Goal: Task Accomplishment & Management: Manage account settings

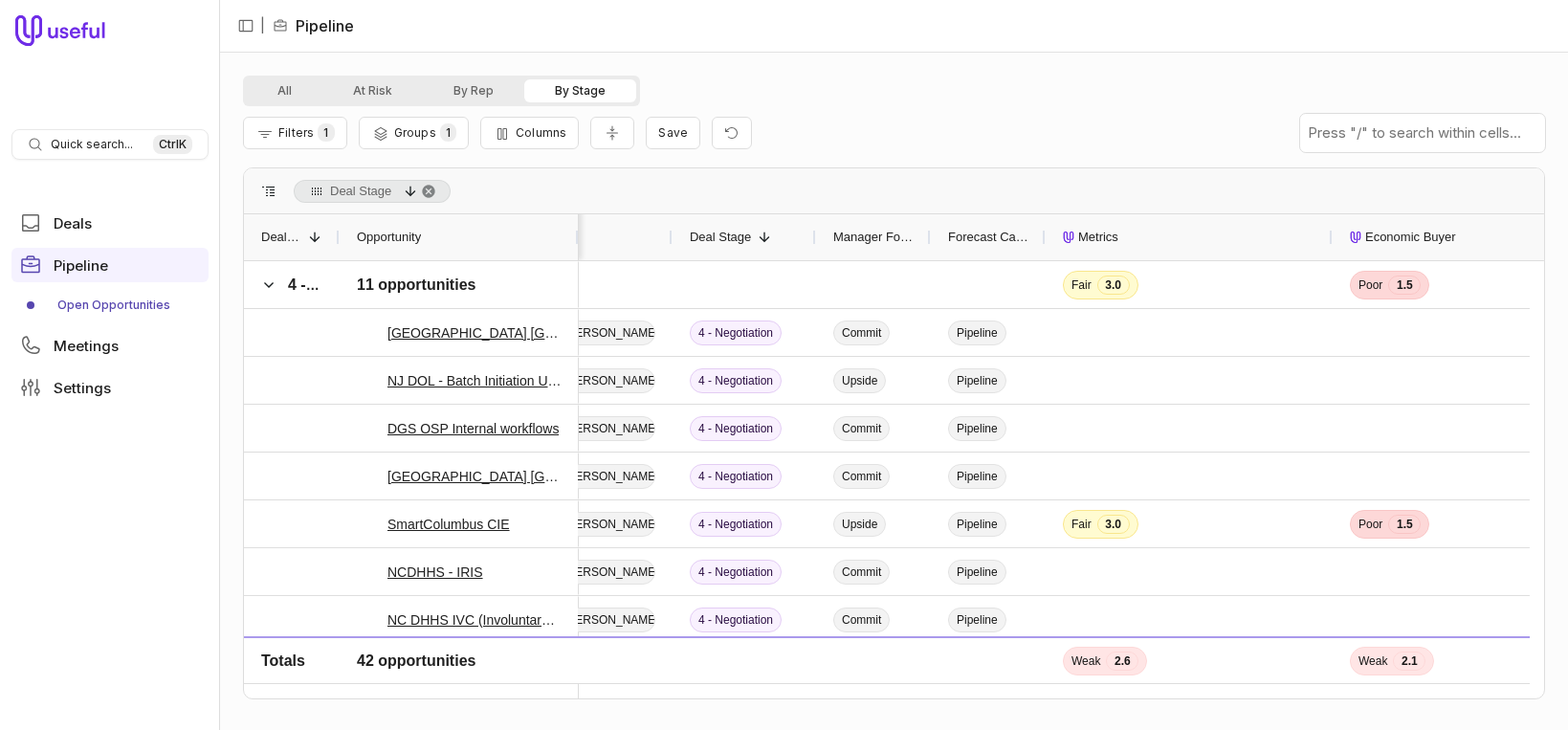
click at [1027, 242] on span "Forecast Category" at bounding box center [988, 237] width 80 height 23
click at [506, 143] on button "Columns" at bounding box center [529, 133] width 98 height 33
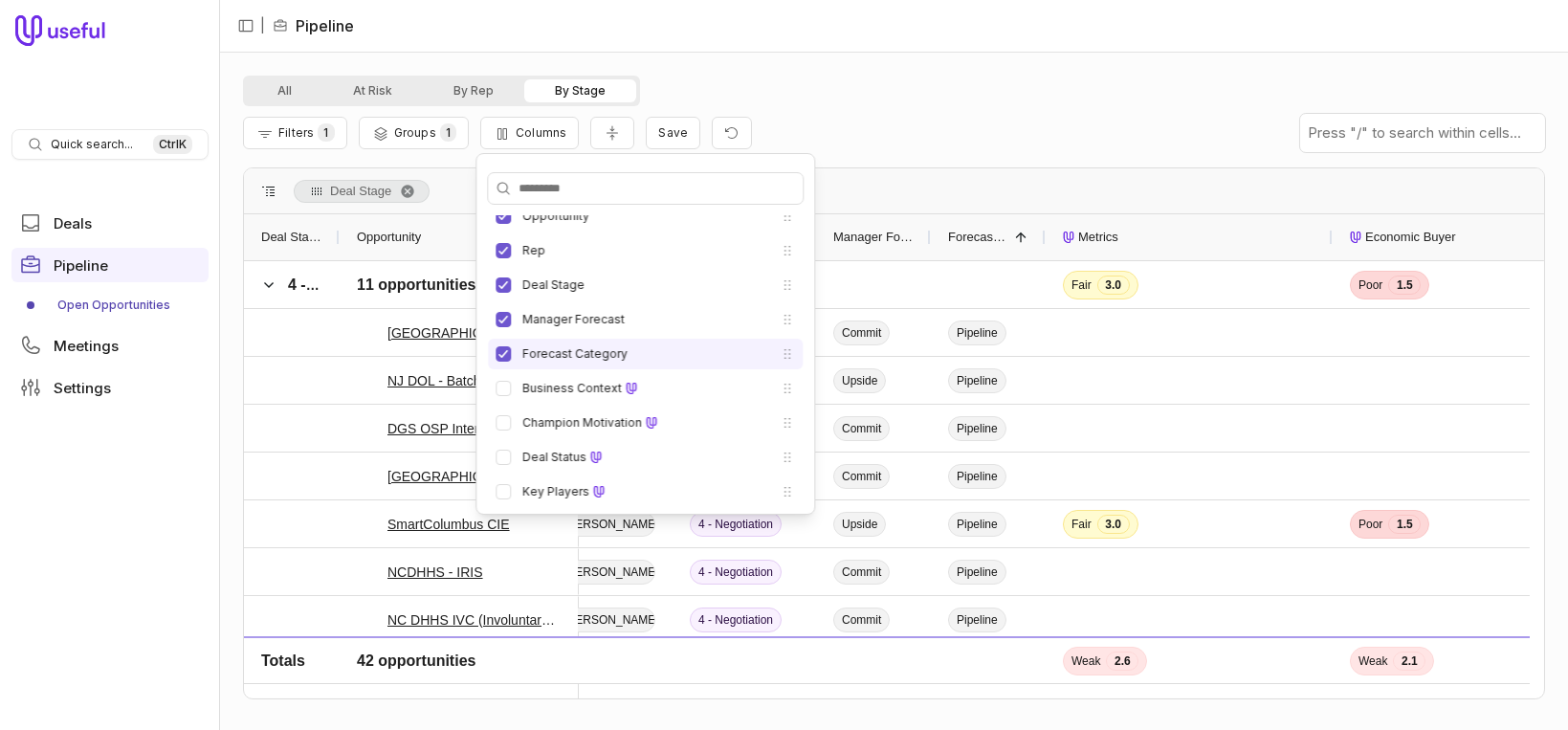
click at [511, 361] on li "Forecast Category" at bounding box center [645, 353] width 315 height 31
click at [499, 353] on button "Forecast Category" at bounding box center [503, 353] width 15 height 15
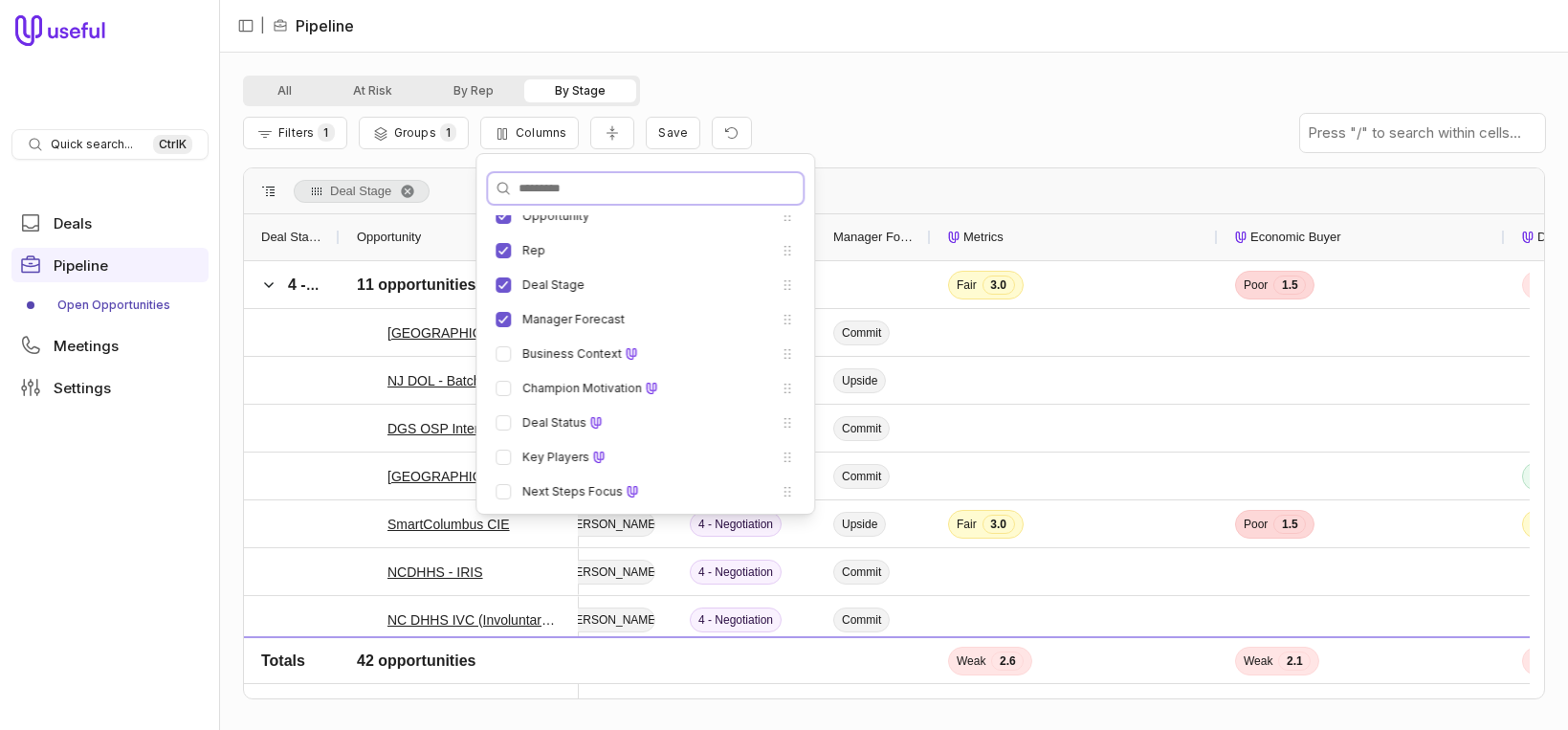
click at [569, 179] on input "Search columns" at bounding box center [645, 188] width 315 height 31
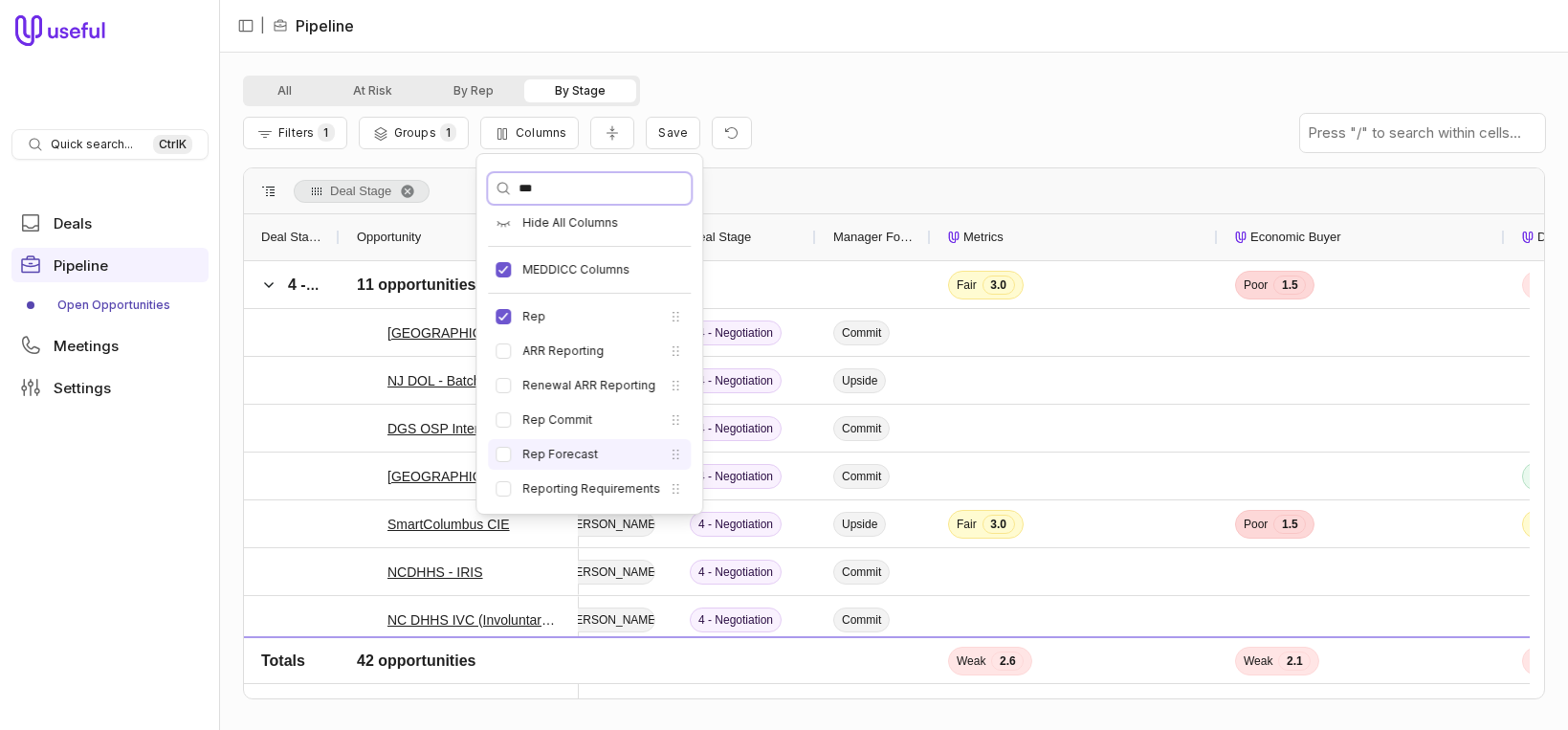
type input "***"
click at [503, 455] on button "Rep Forecast" at bounding box center [503, 453] width 15 height 15
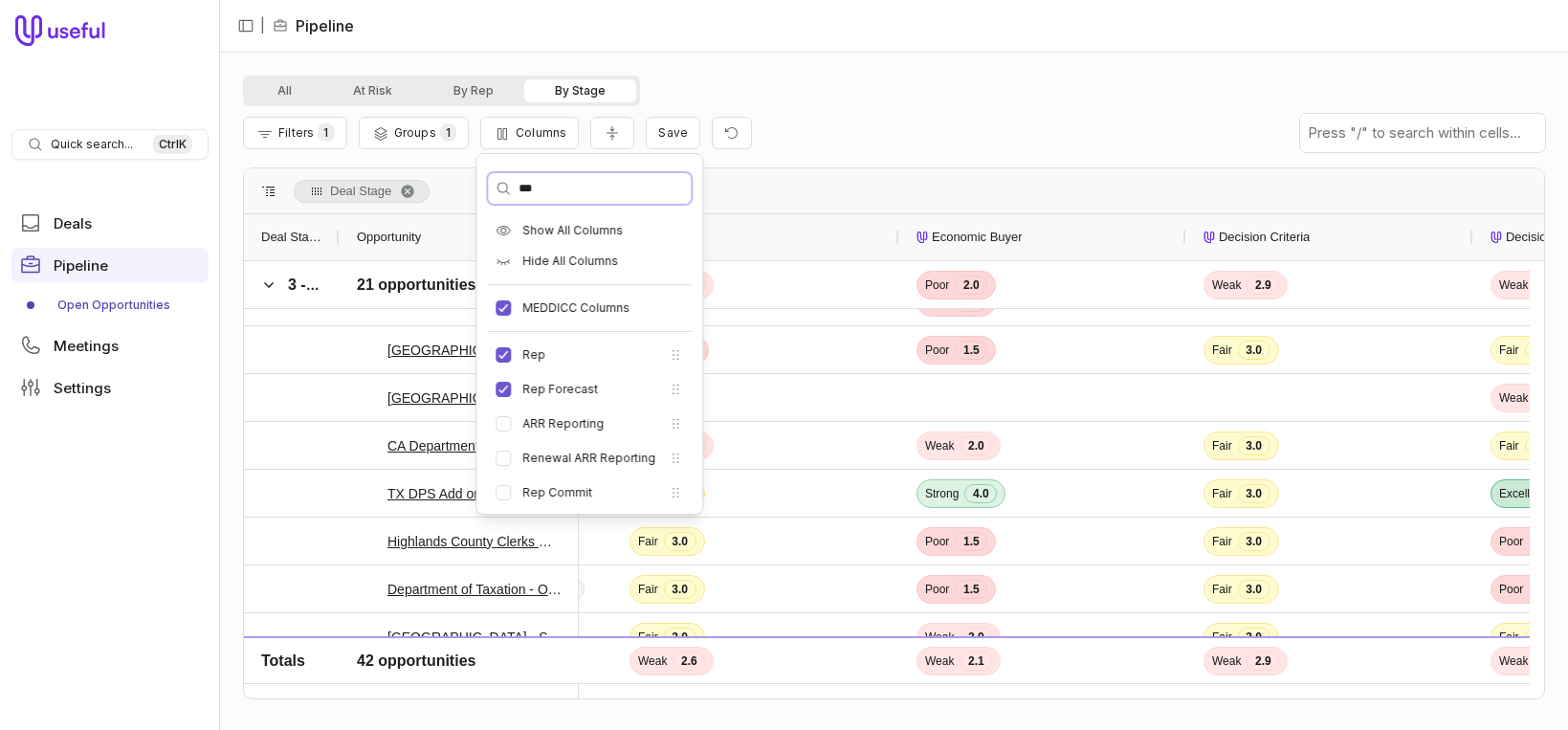
click at [577, 201] on input "***" at bounding box center [589, 188] width 202 height 31
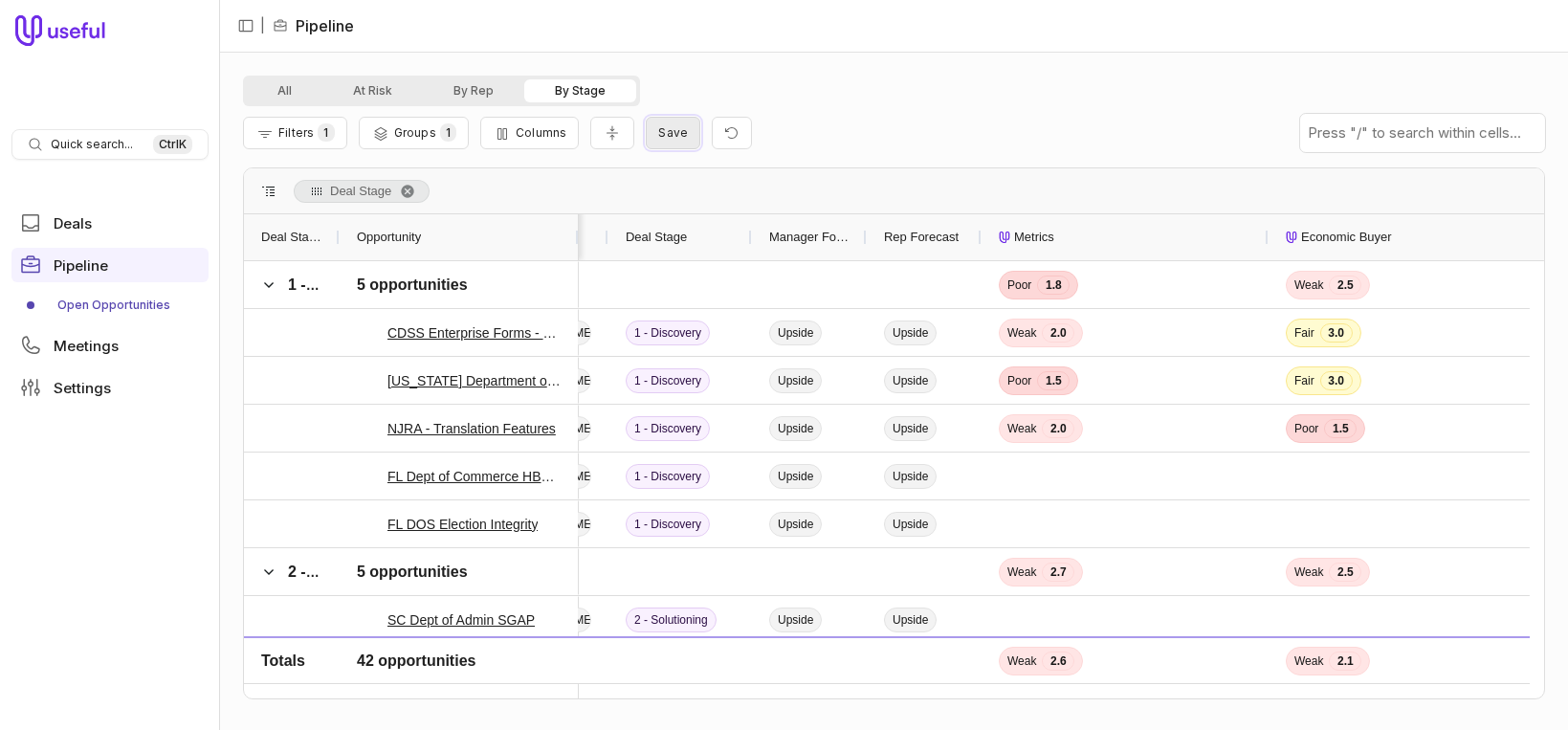
click at [646, 135] on button "Save" at bounding box center [673, 133] width 55 height 33
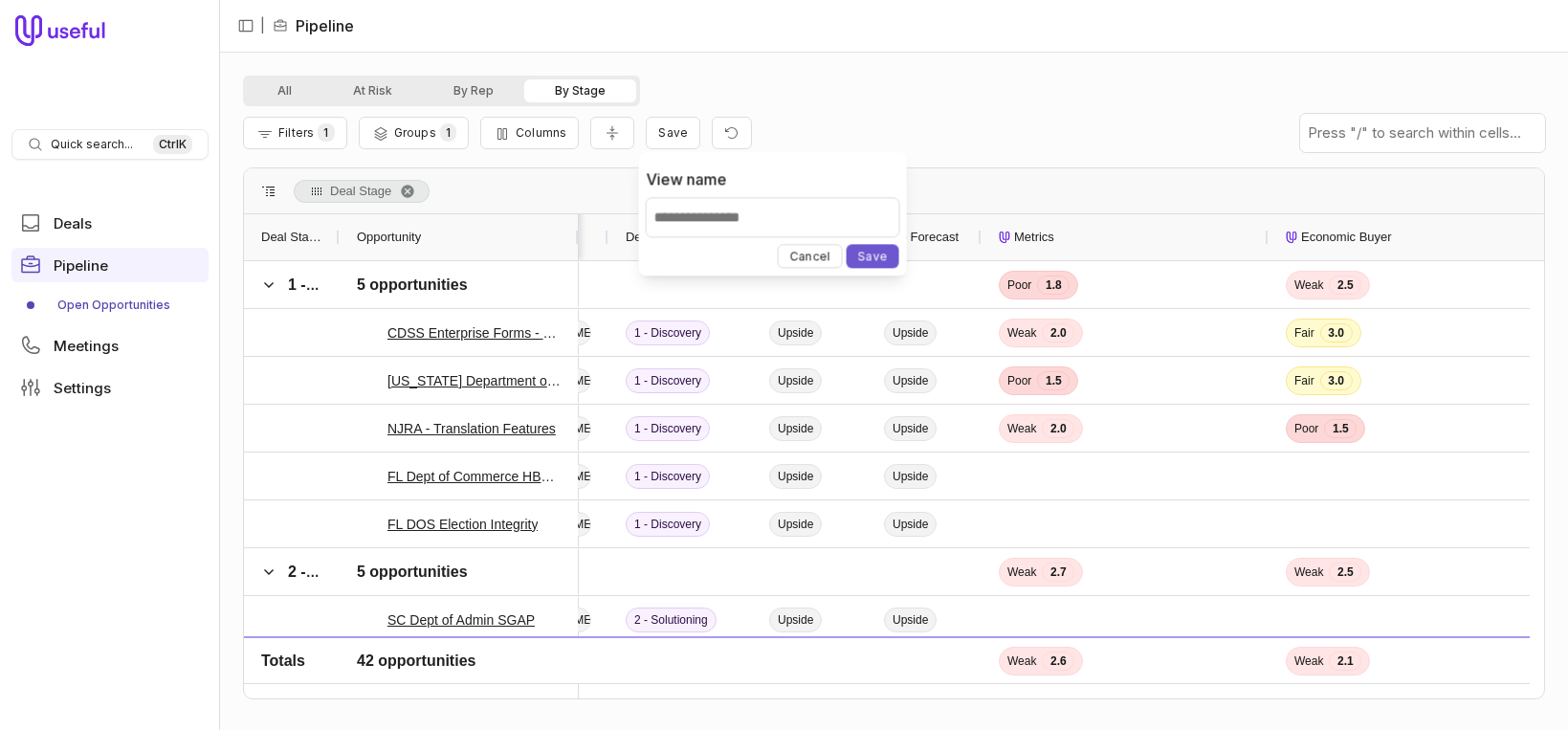
click at [882, 114] on div "Filters 1 Groups 1 Columns Save" at bounding box center [894, 133] width 1302 height 54
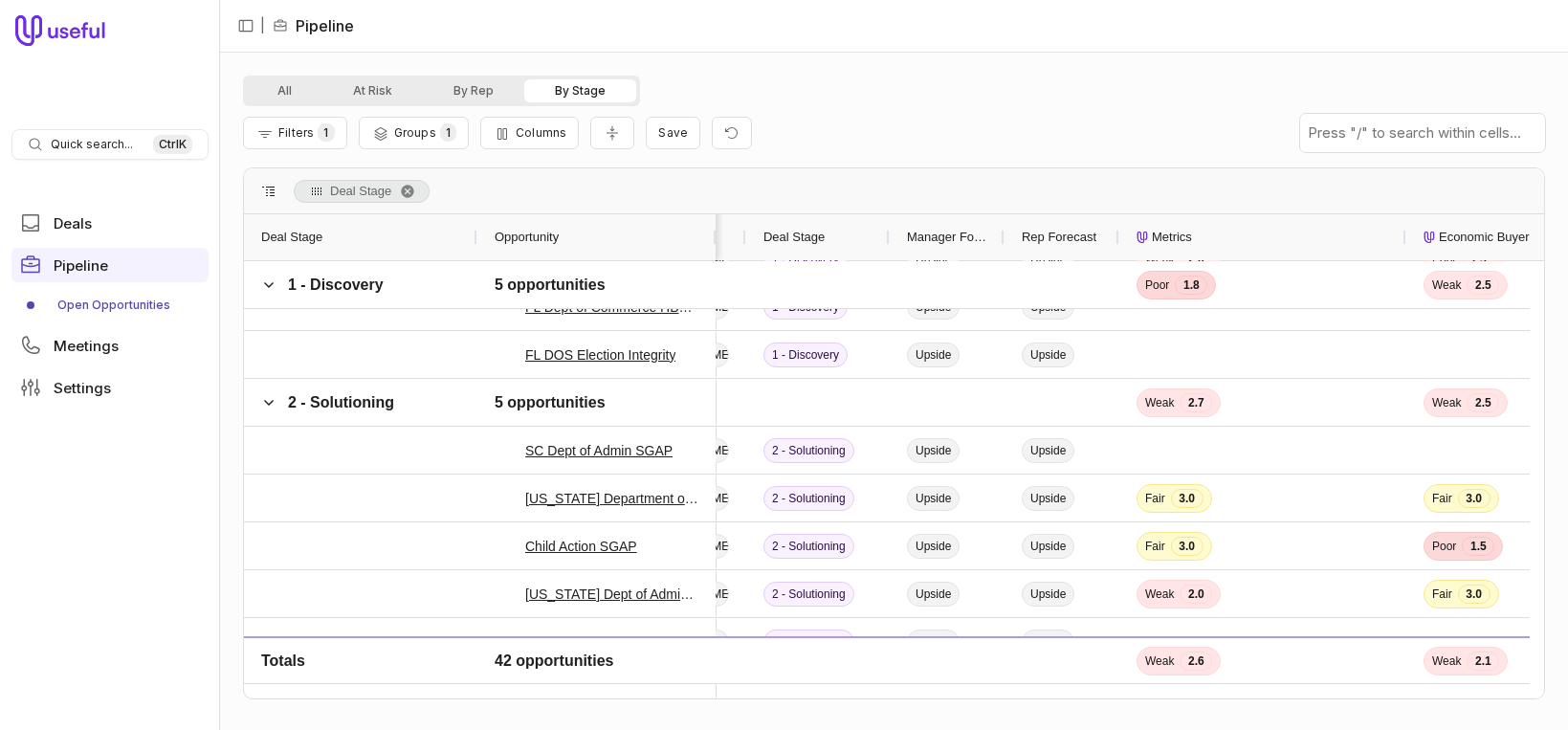
drag, startPoint x: 335, startPoint y: 235, endPoint x: 471, endPoint y: 234, distance: 136.0
click at [472, 234] on div at bounding box center [476, 237] width 8 height 46
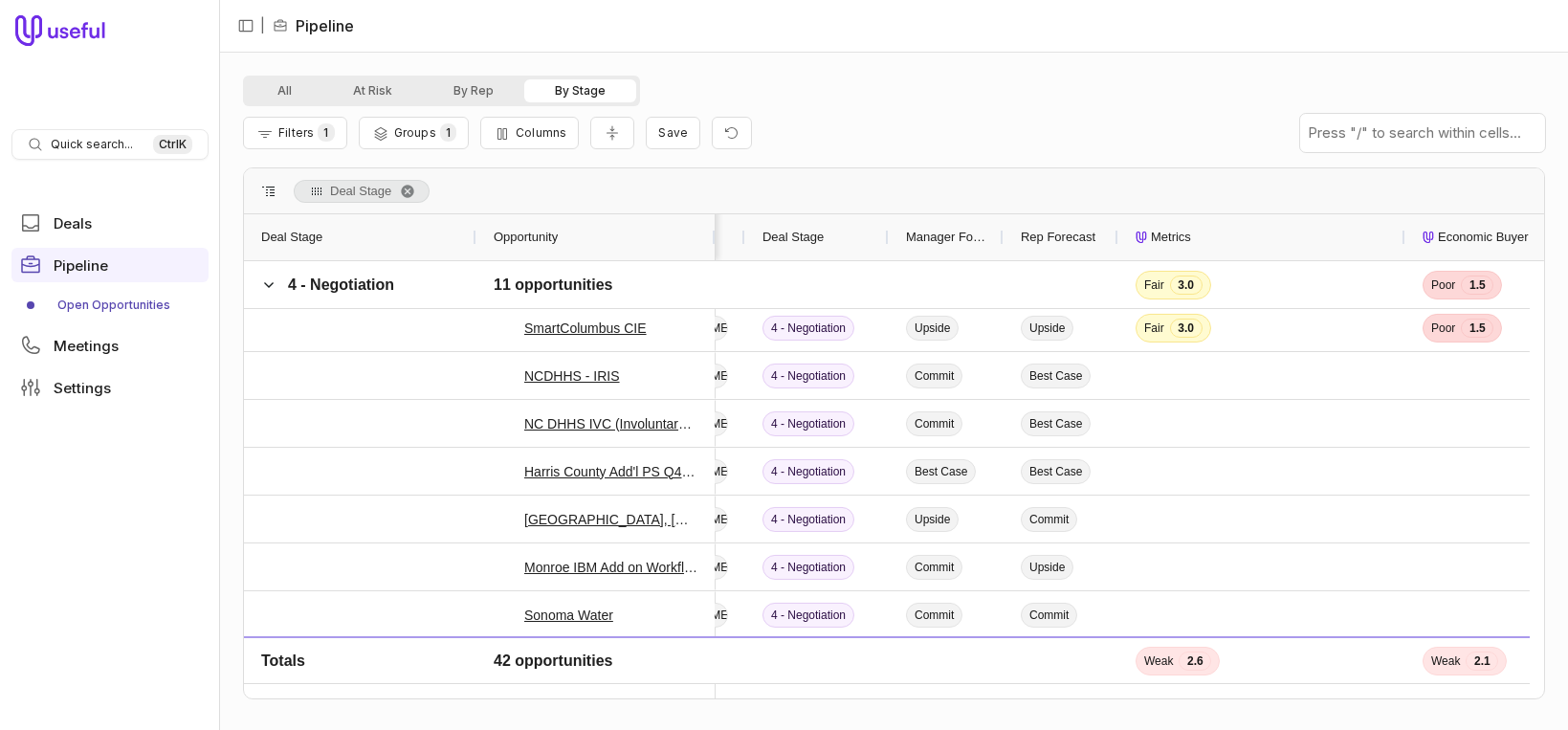
click at [117, 307] on link "Open Opportunities" at bounding box center [110, 304] width 197 height 31
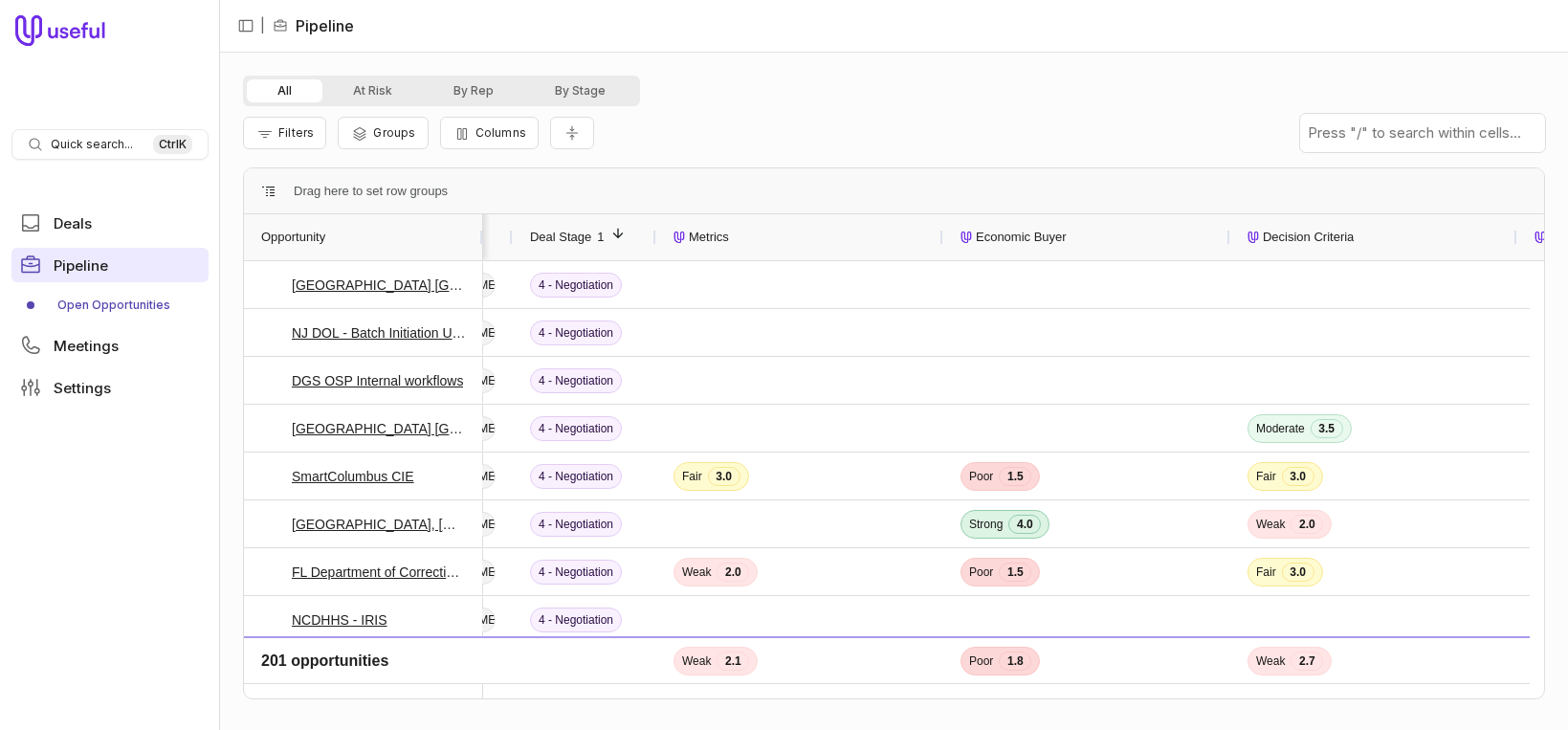
click at [79, 261] on span "Pipeline" at bounding box center [80, 265] width 55 height 14
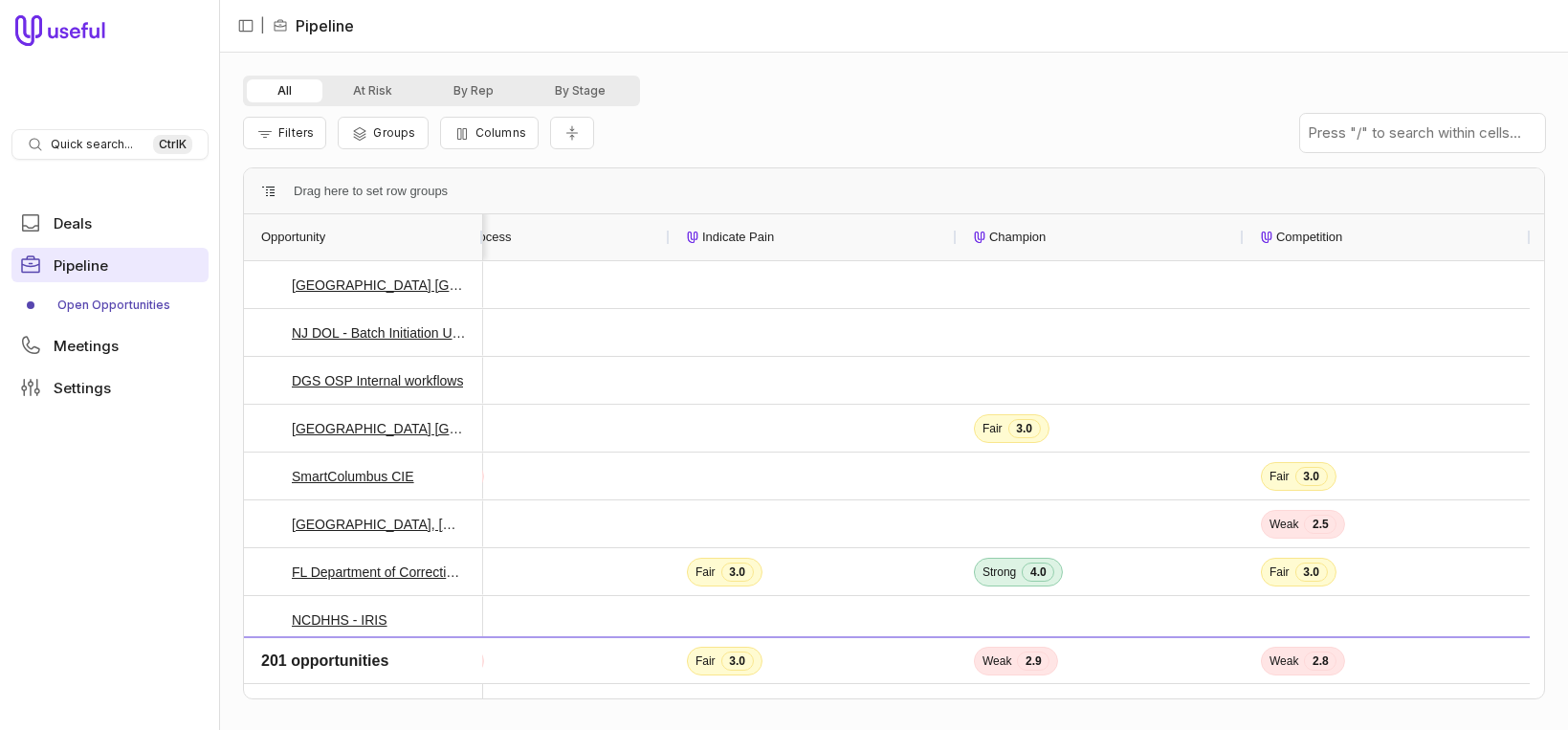
click at [75, 265] on span "Pipeline" at bounding box center [80, 265] width 55 height 14
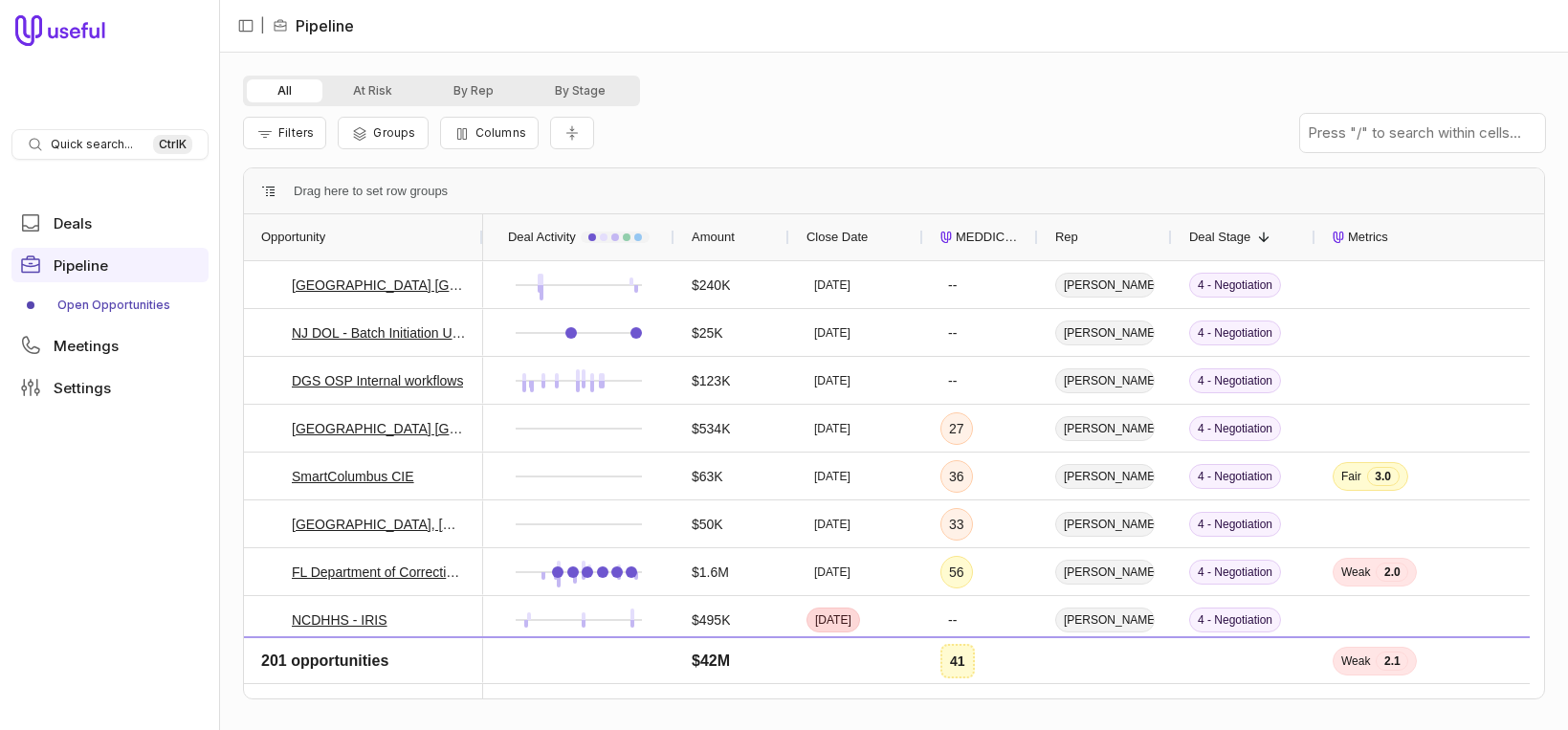
click at [134, 304] on link "Open Opportunities" at bounding box center [110, 304] width 197 height 31
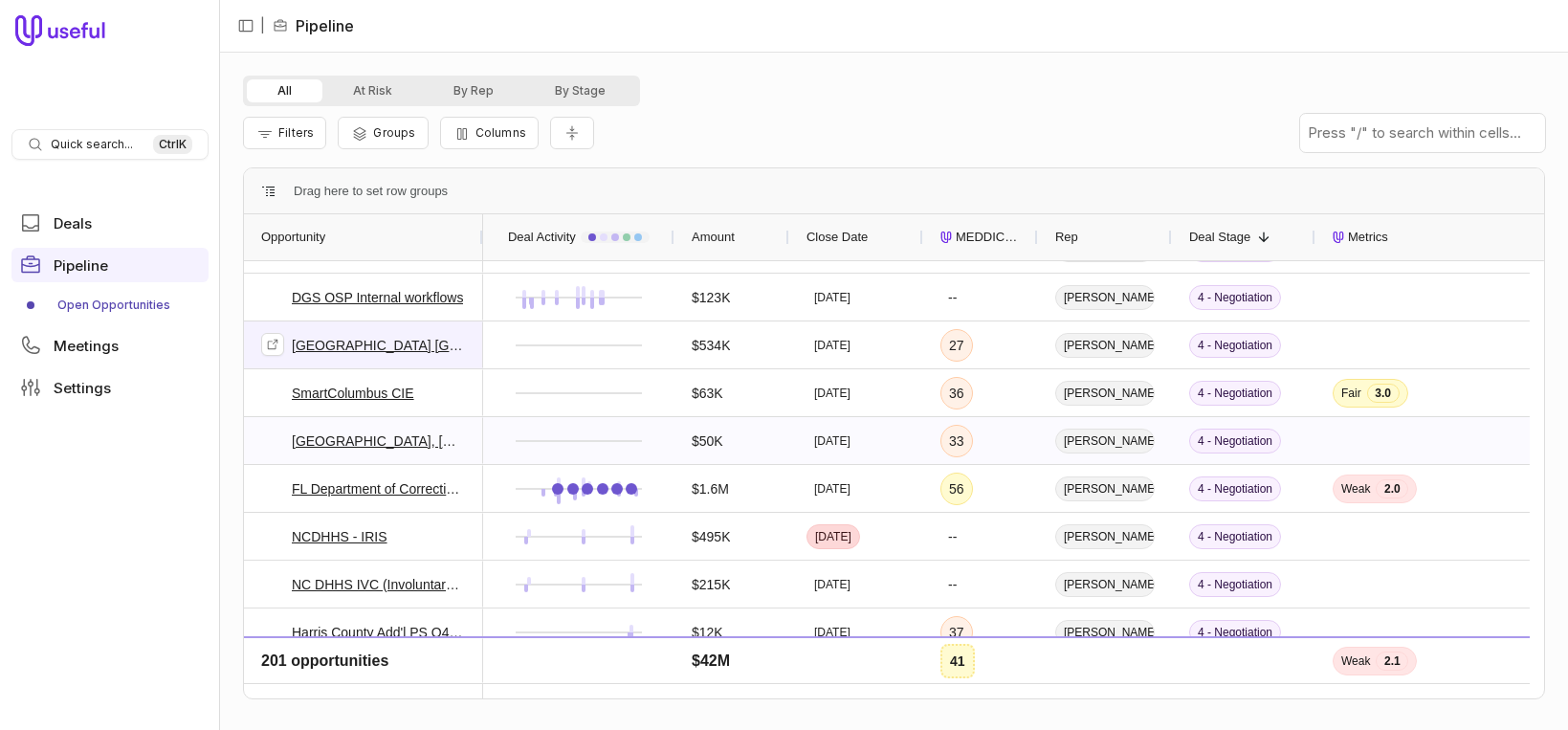
scroll to position [125, 0]
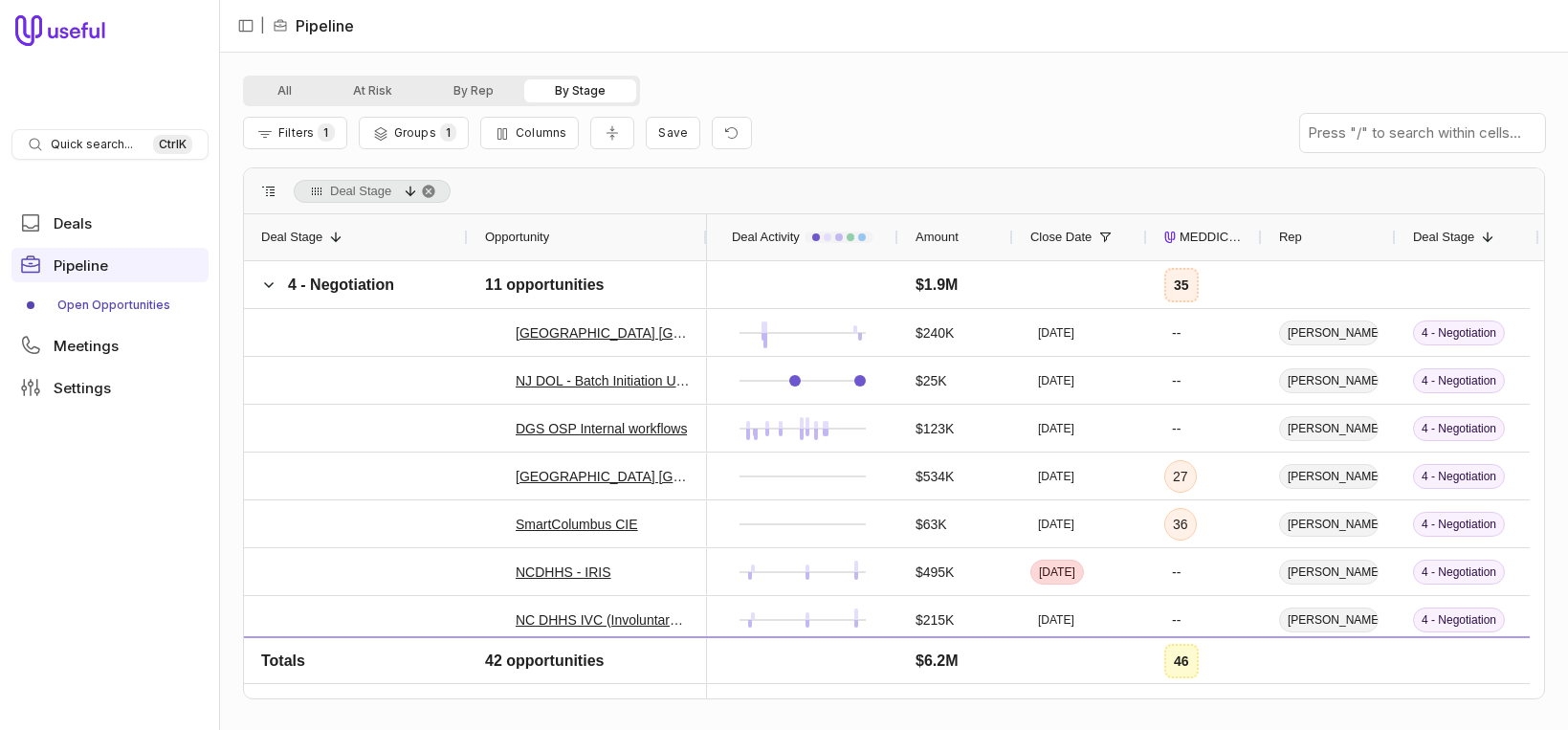
drag, startPoint x: 335, startPoint y: 234, endPoint x: 466, endPoint y: 228, distance: 131.1
click at [466, 228] on div at bounding box center [467, 237] width 8 height 46
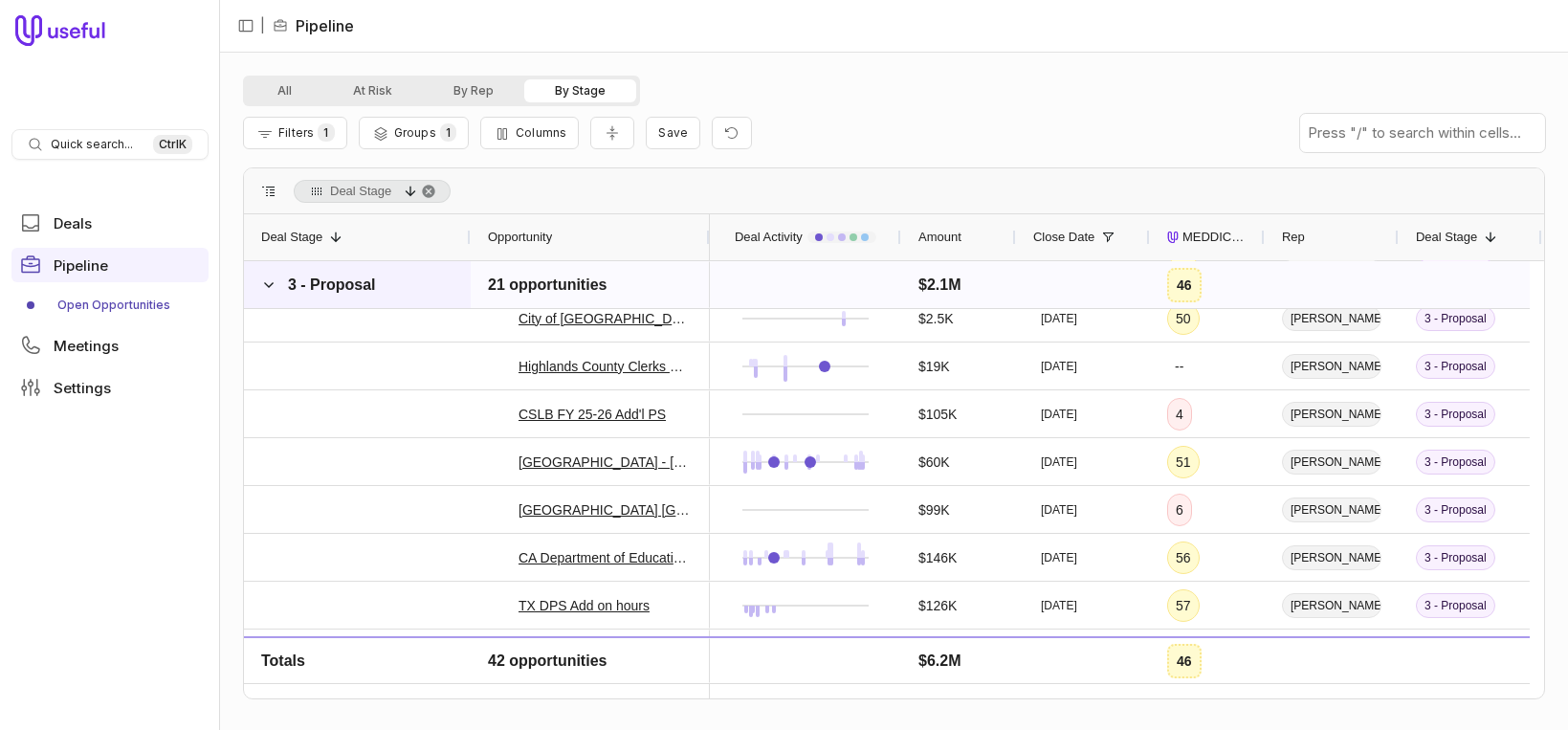
scroll to position [921, 0]
click at [362, 242] on div "Deal Stage 1" at bounding box center [357, 237] width 193 height 37
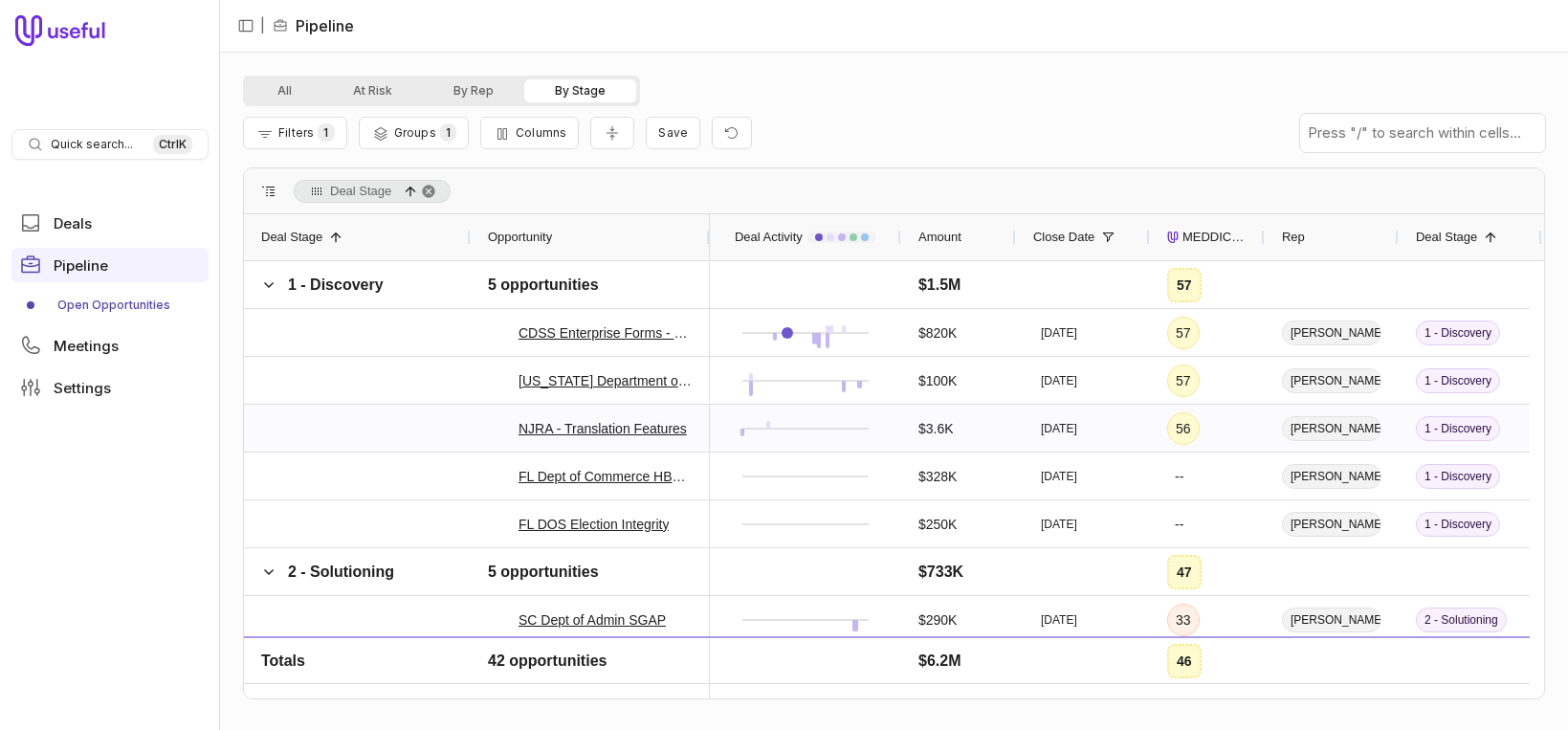
scroll to position [308, 0]
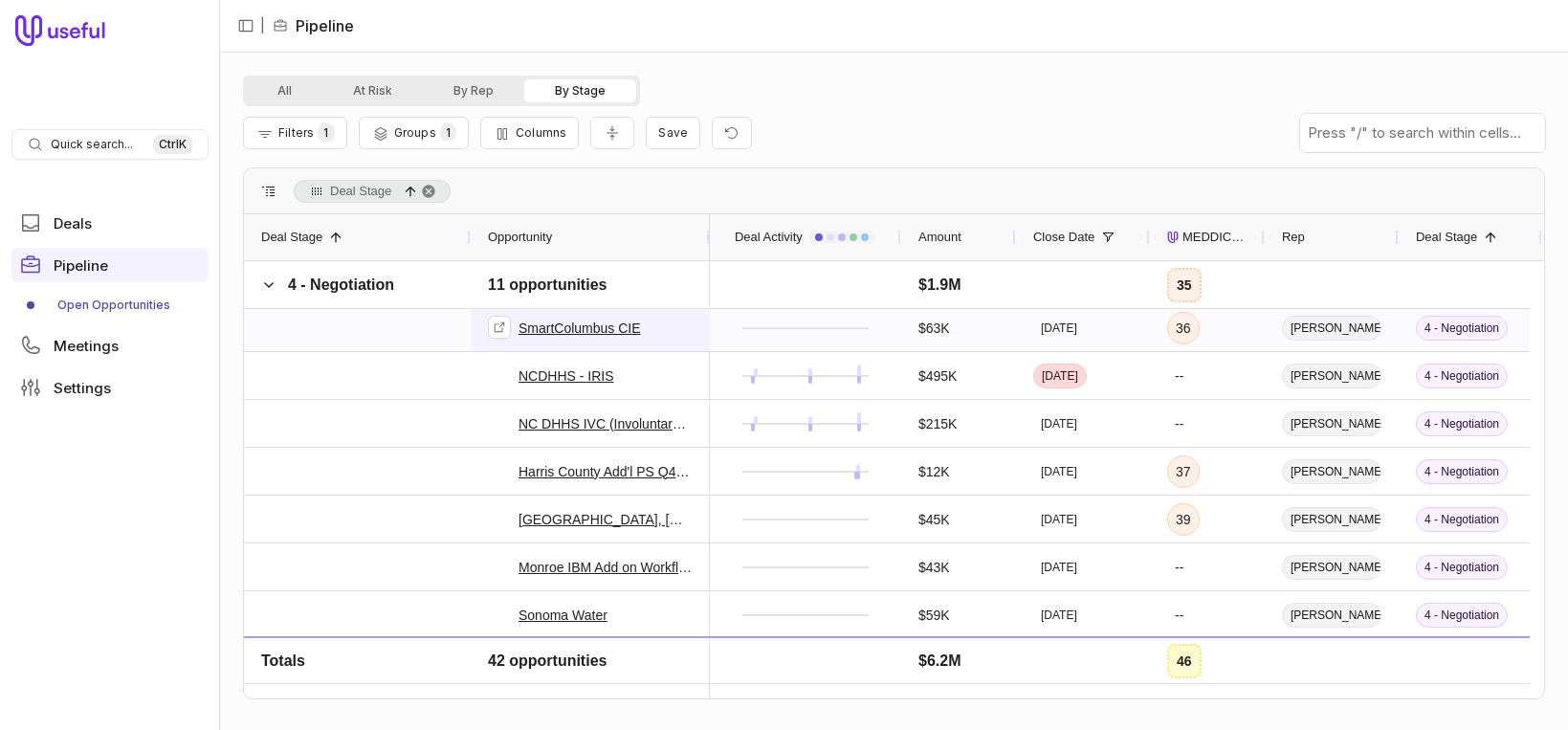
click at [620, 322] on link "SmartColumbus CIE" at bounding box center [580, 327] width 122 height 23
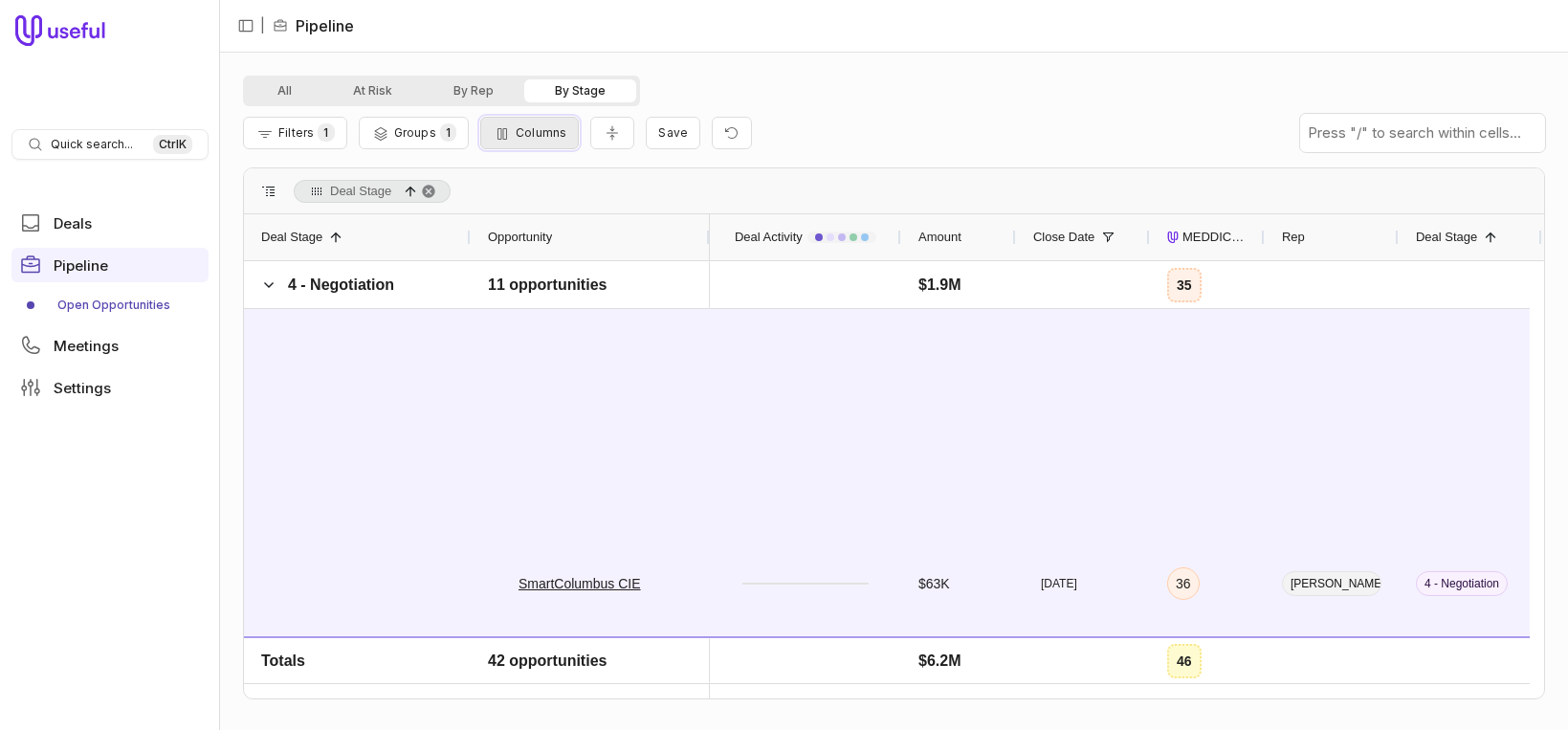
click at [519, 137] on span "Columns" at bounding box center [541, 132] width 51 height 14
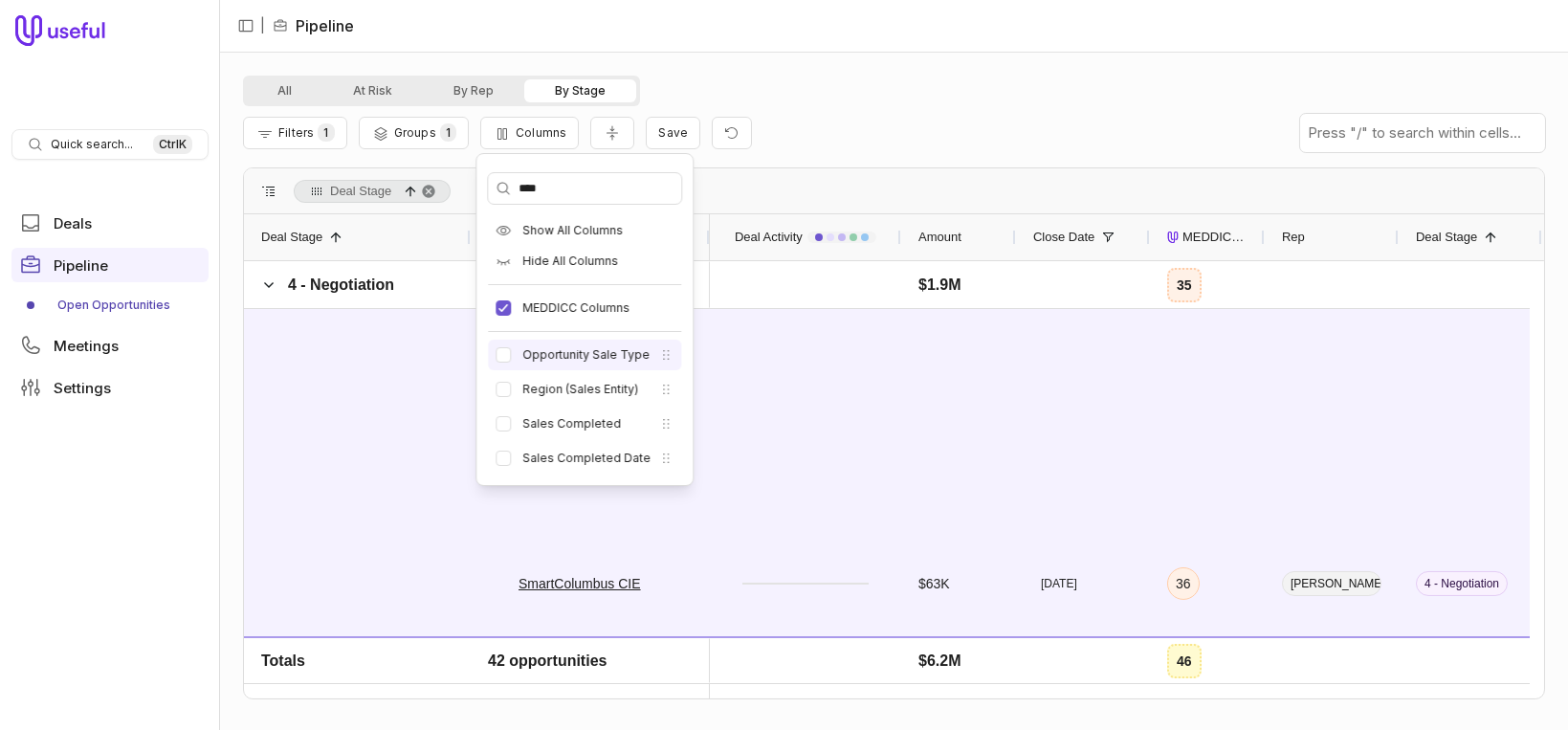
type input "****"
click at [521, 355] on li "Opportunity Sale Type" at bounding box center [585, 354] width 194 height 31
click at [506, 354] on button "Opportunity Sale Type" at bounding box center [503, 354] width 15 height 15
click at [572, 186] on input "****" at bounding box center [585, 188] width 194 height 31
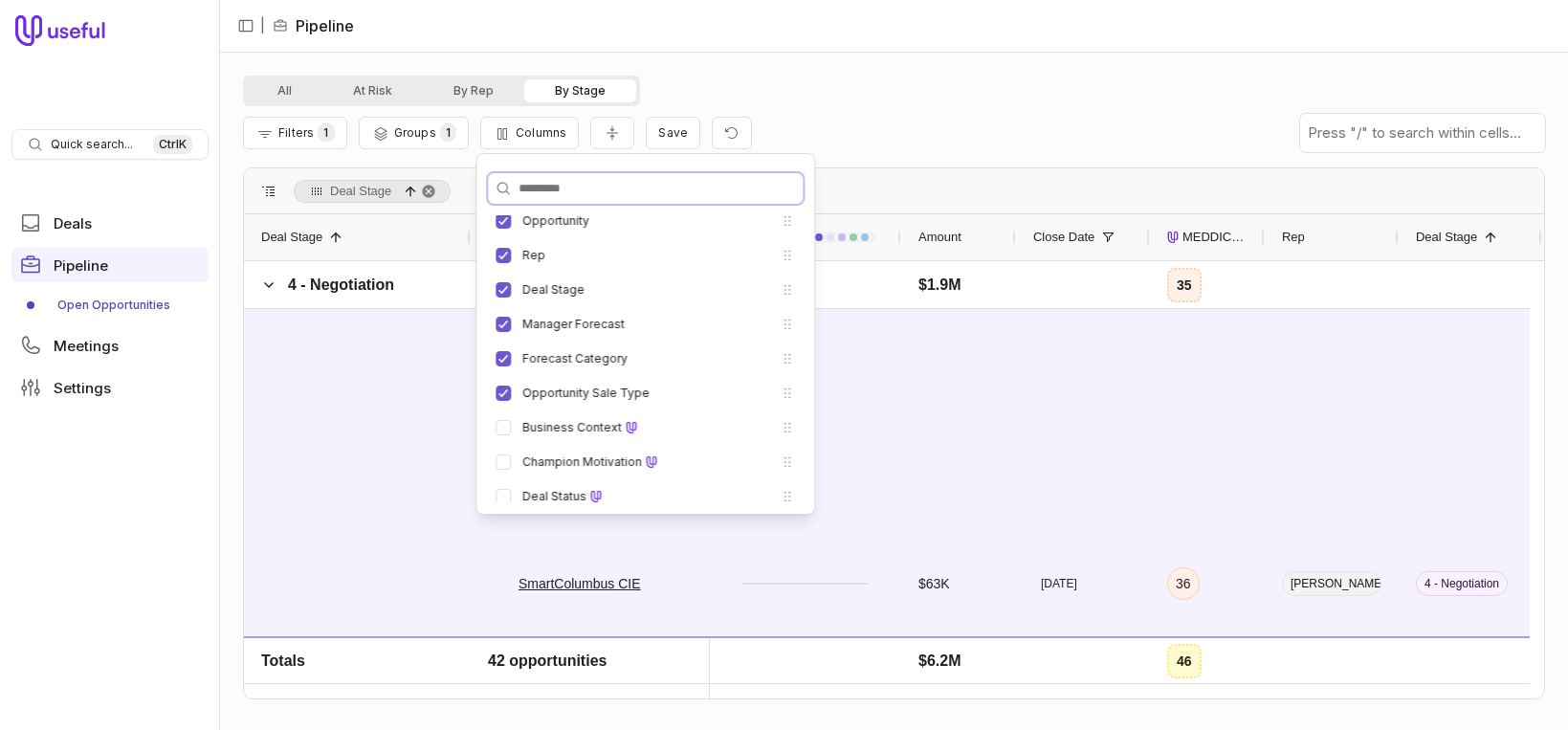
scroll to position [274, 0]
click at [583, 184] on input "Search columns" at bounding box center [645, 188] width 315 height 31
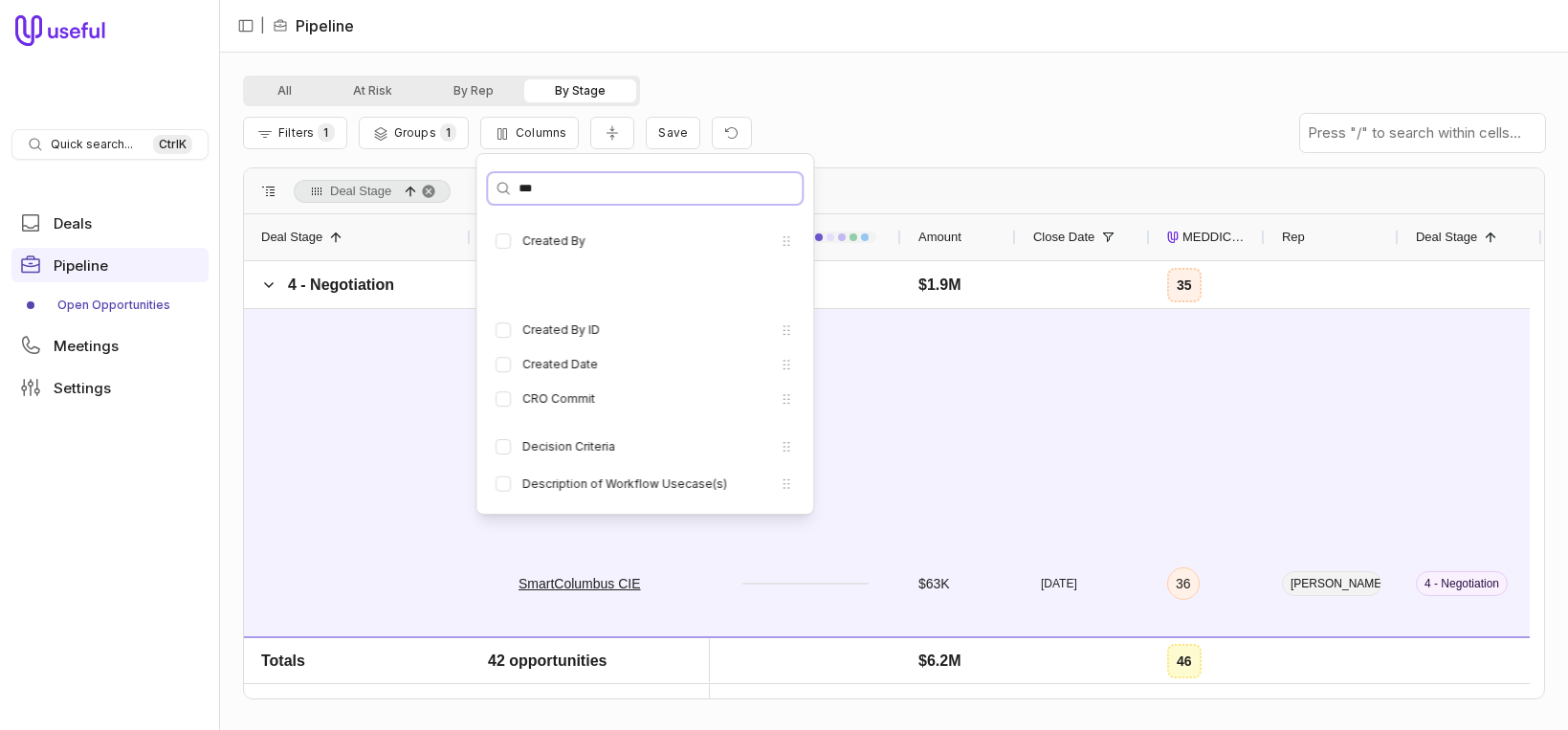
scroll to position [0, 0]
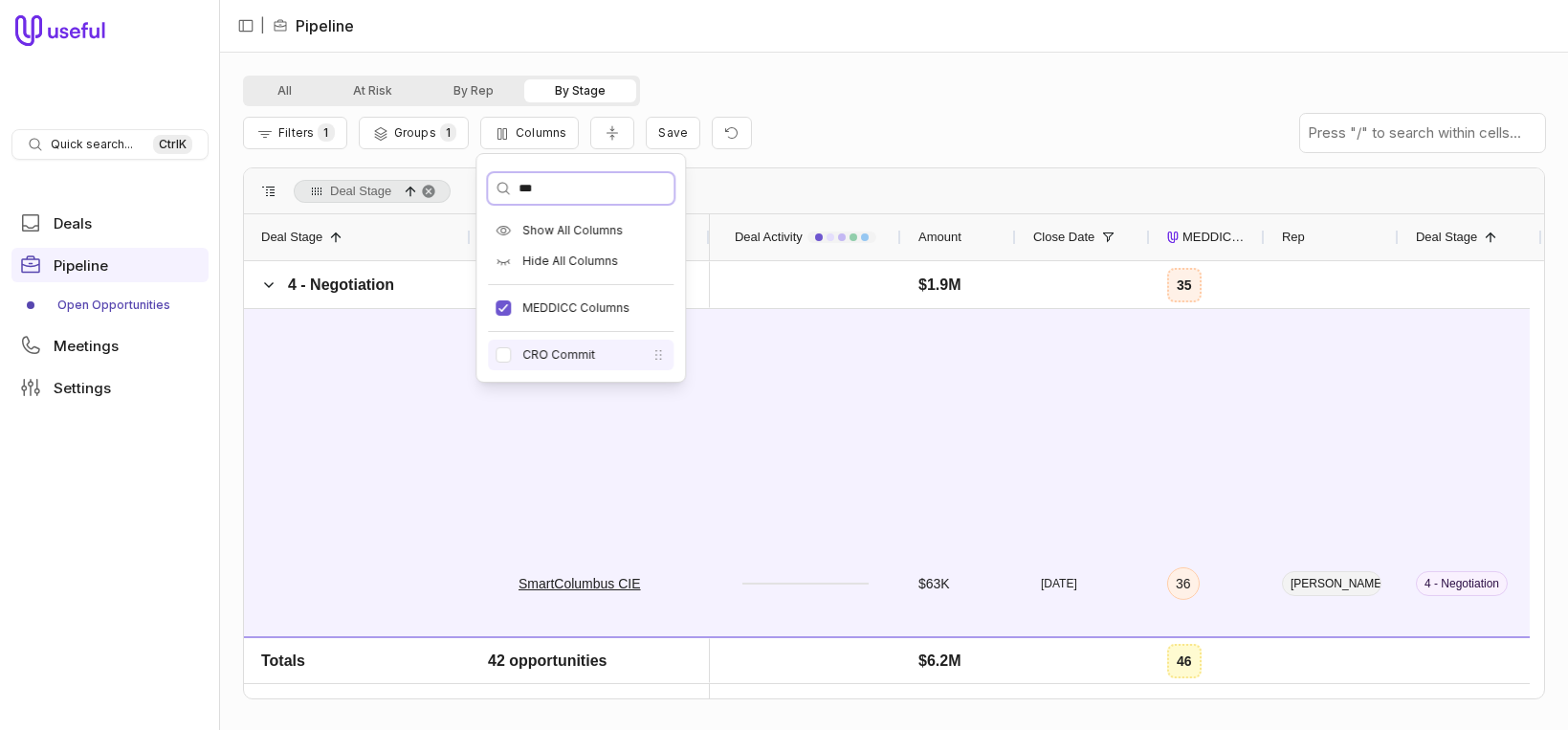
type input "***"
click at [503, 358] on button "CRO Commit" at bounding box center [503, 354] width 15 height 15
drag, startPoint x: 600, startPoint y: 171, endPoint x: 591, endPoint y: 190, distance: 21.0
click at [591, 190] on div "*** Show All Columns Hide All Columns MEDDICC Columns CRO Commit" at bounding box center [581, 268] width 208 height 228
click at [591, 190] on input "***" at bounding box center [581, 188] width 186 height 31
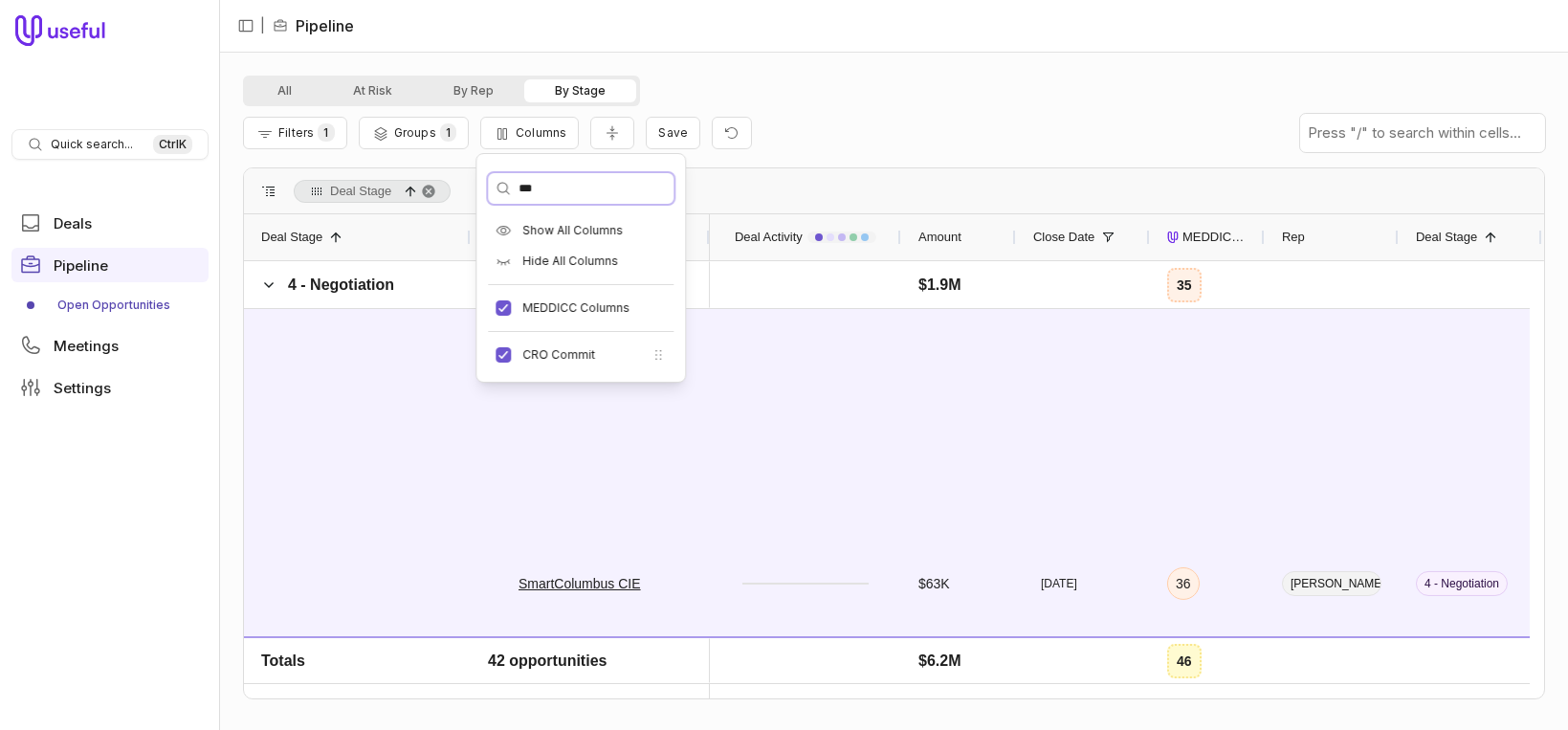
click at [591, 190] on input "***" at bounding box center [581, 188] width 186 height 31
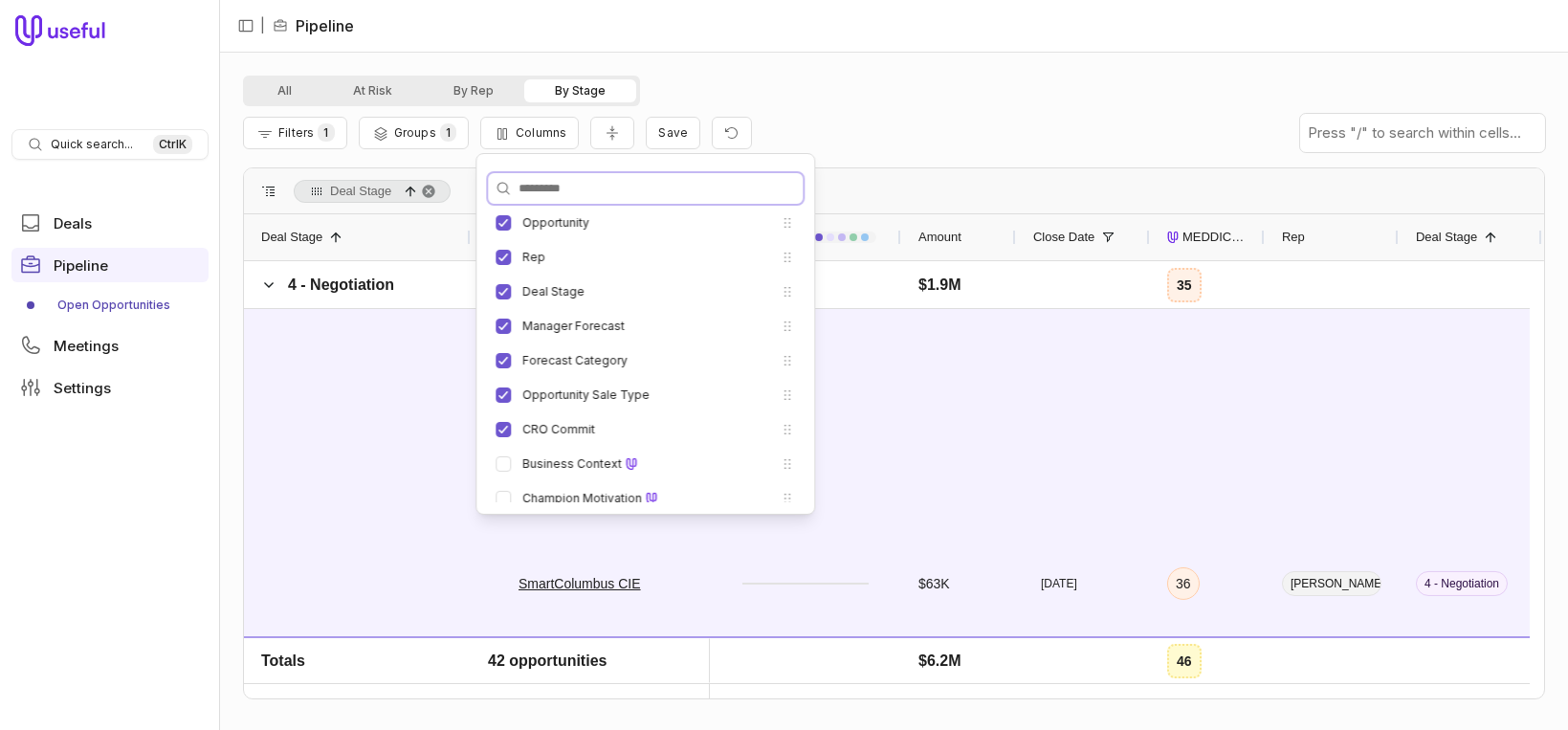
scroll to position [274, 0]
click at [989, 121] on div "Filters 1 Groups 1 Columns Save" at bounding box center [894, 133] width 1302 height 54
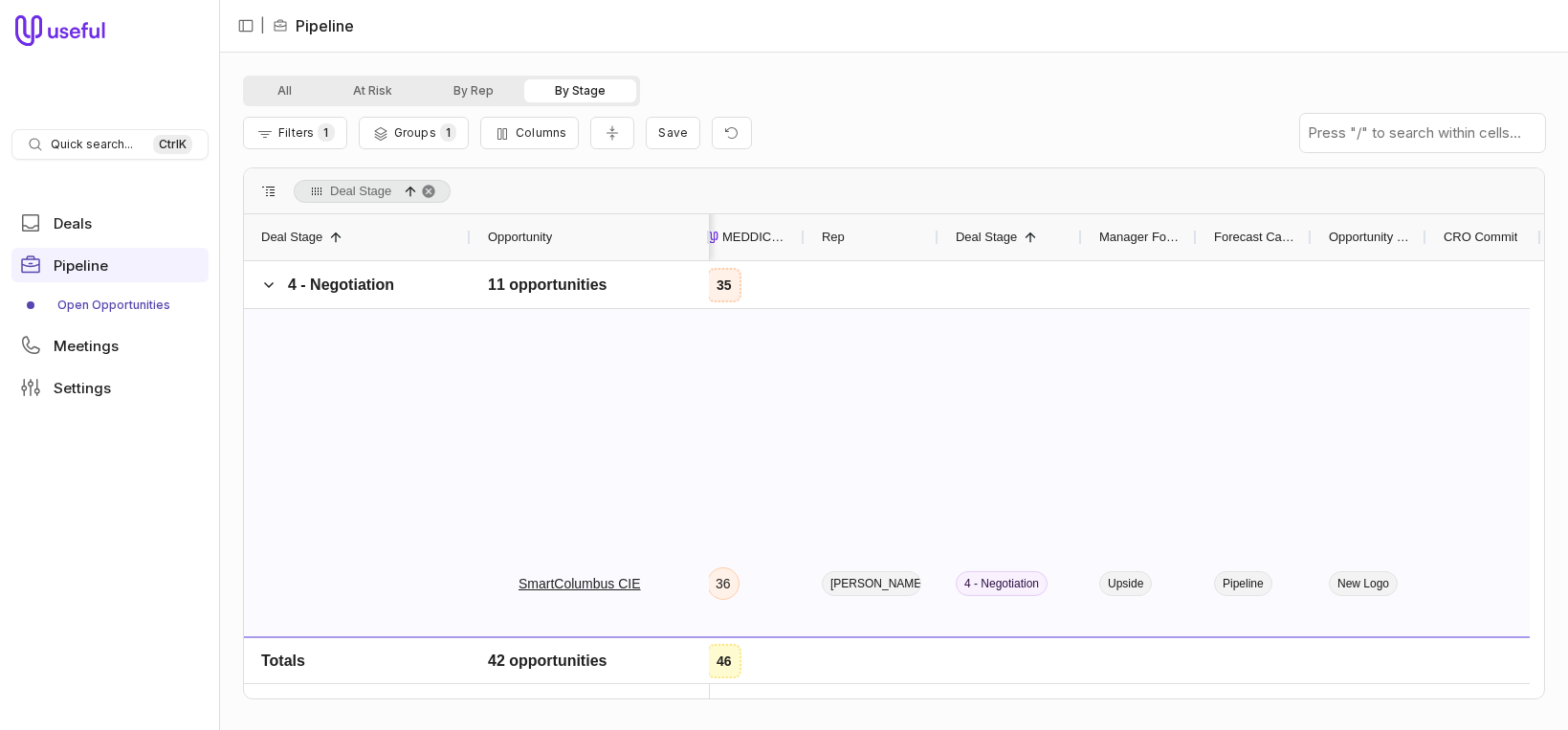
scroll to position [0, 591]
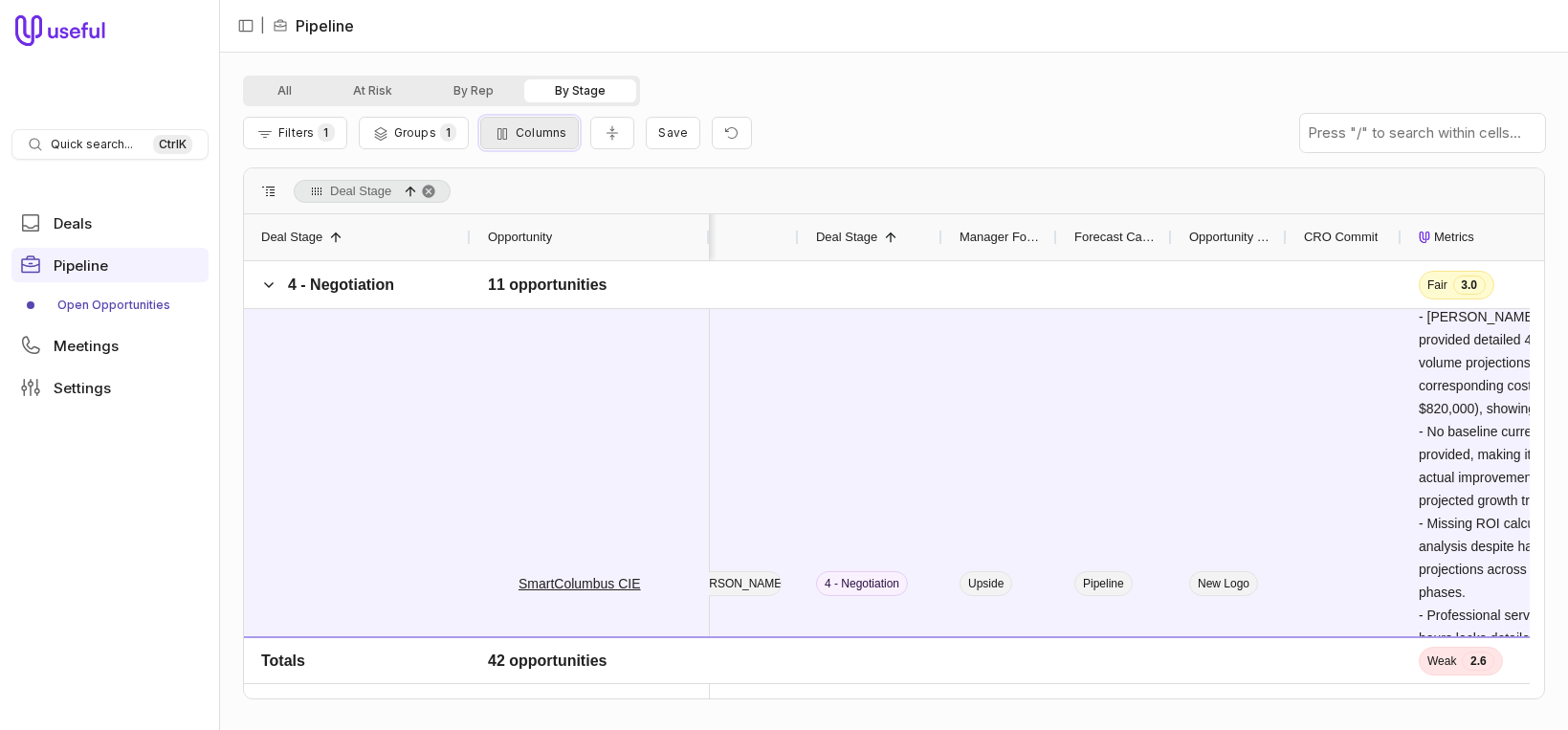
click at [540, 136] on span "Columns" at bounding box center [541, 132] width 51 height 14
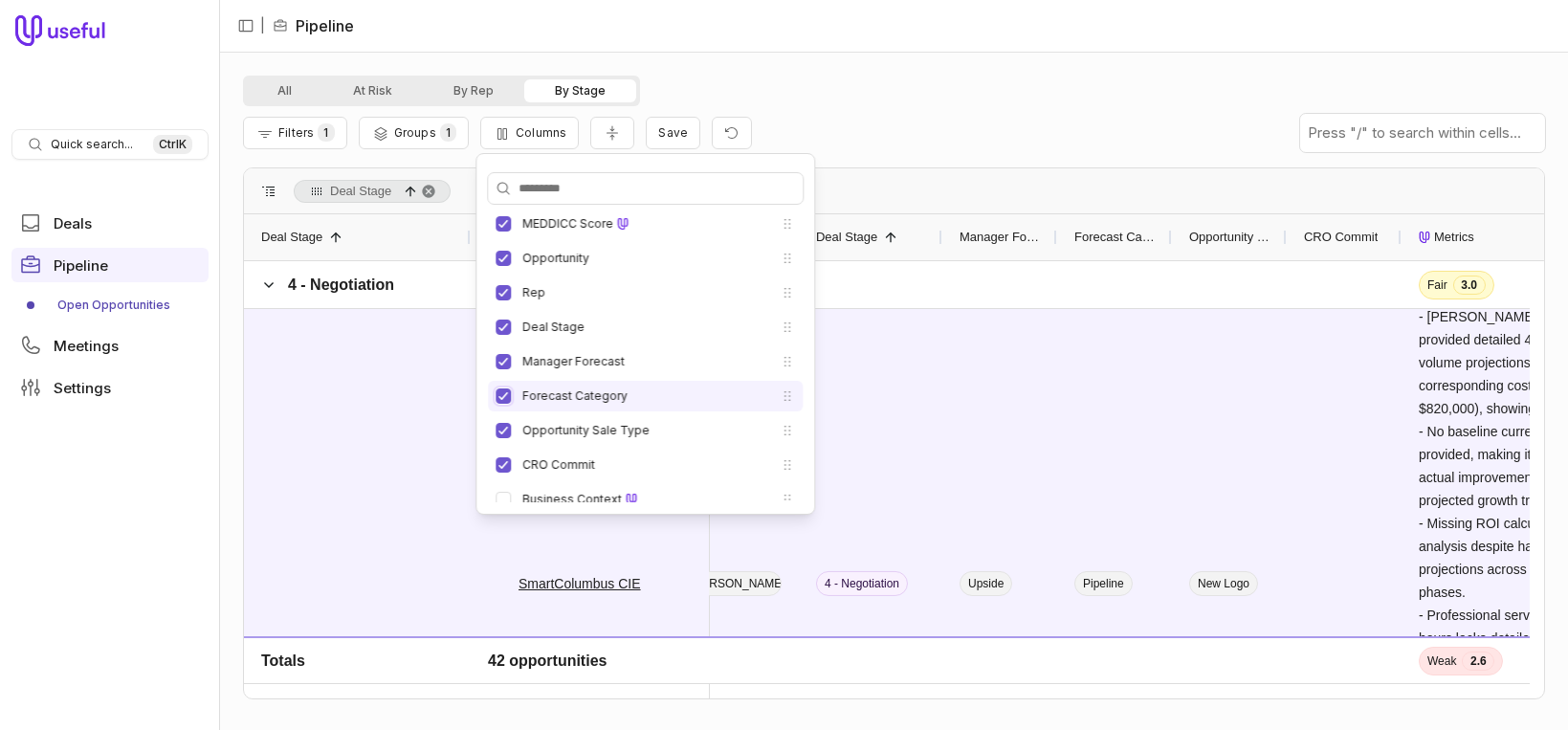
click at [501, 394] on button "Forecast Category" at bounding box center [503, 396] width 15 height 15
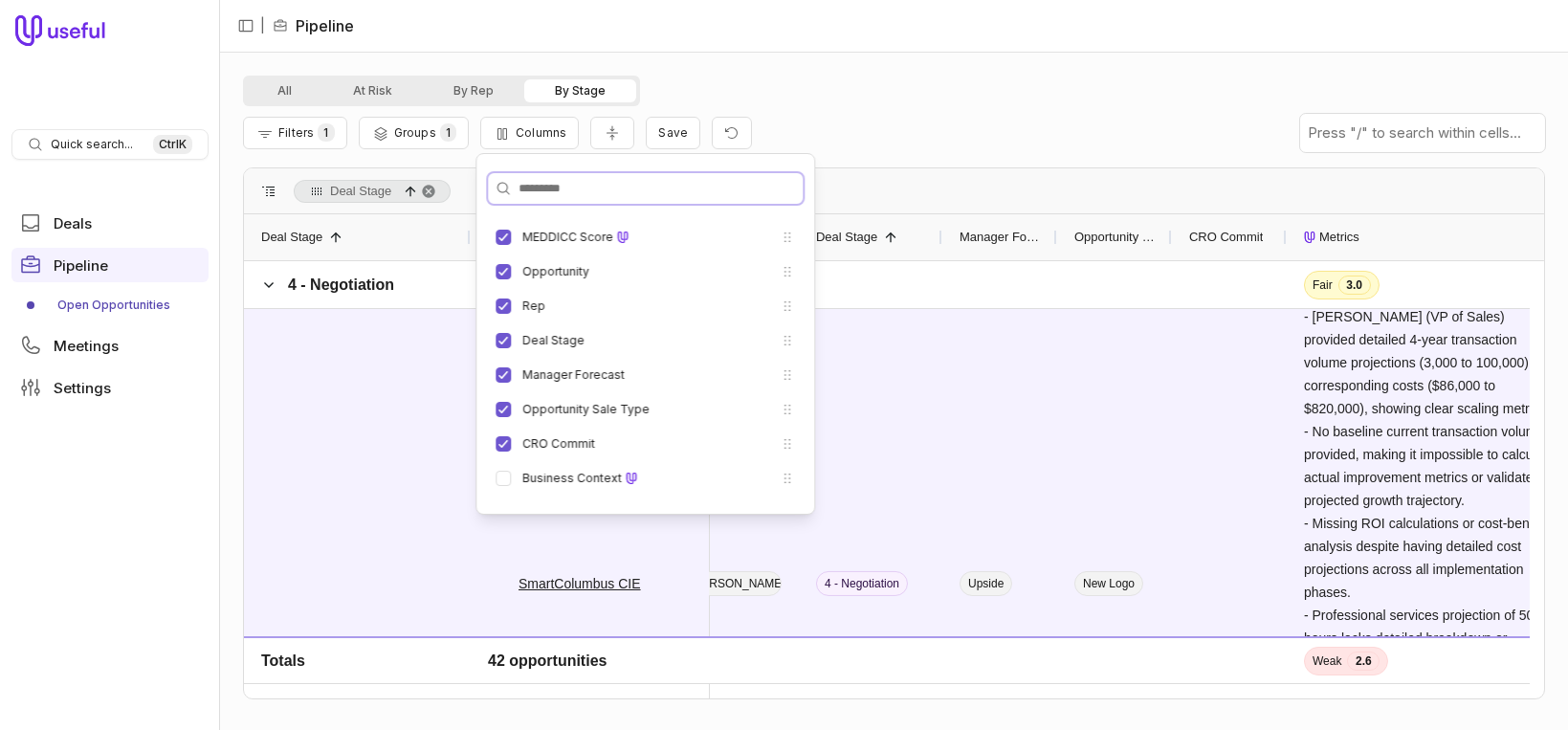
click at [559, 180] on input "Search columns" at bounding box center [645, 188] width 315 height 31
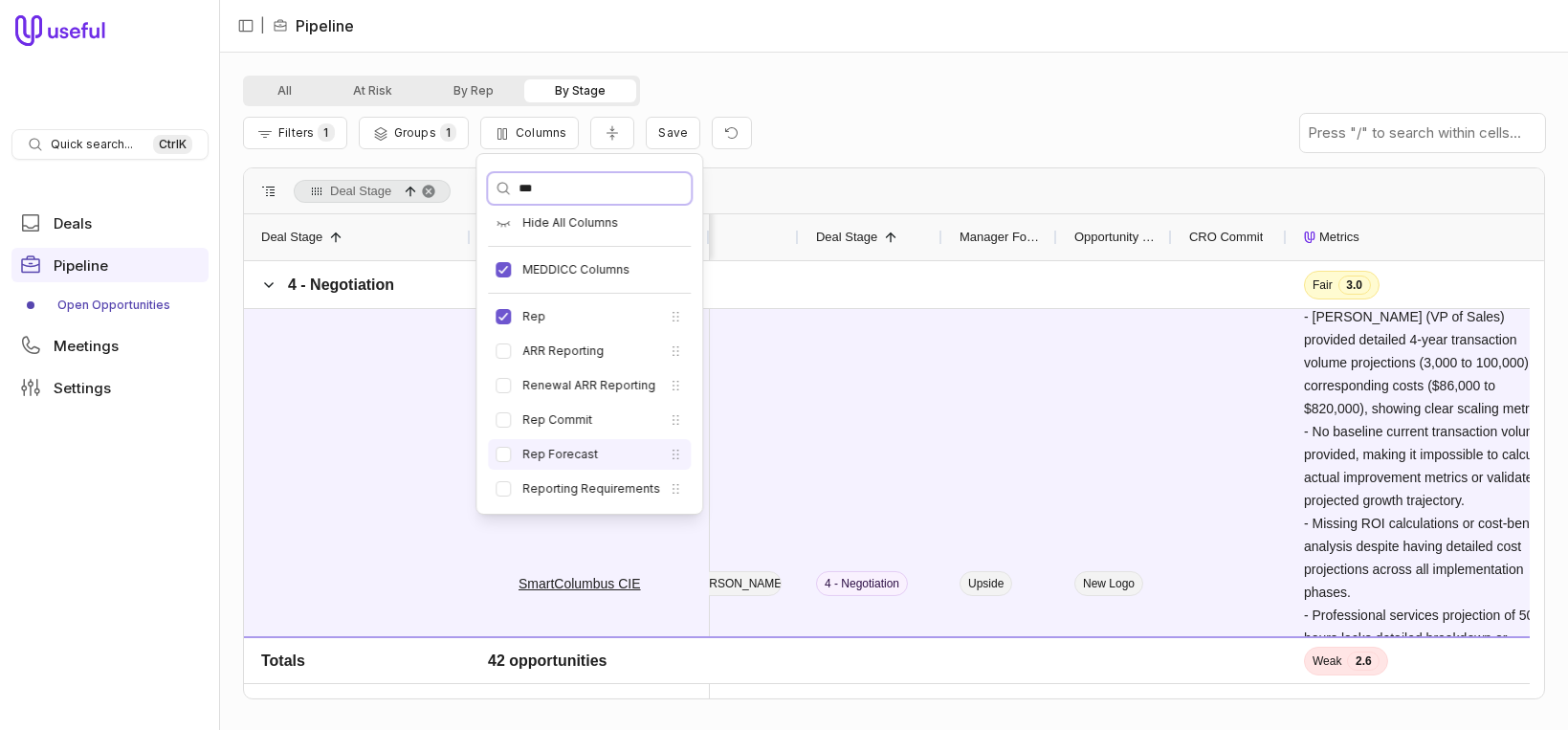
type input "***"
click at [499, 452] on button "Rep Forecast" at bounding box center [503, 453] width 15 height 15
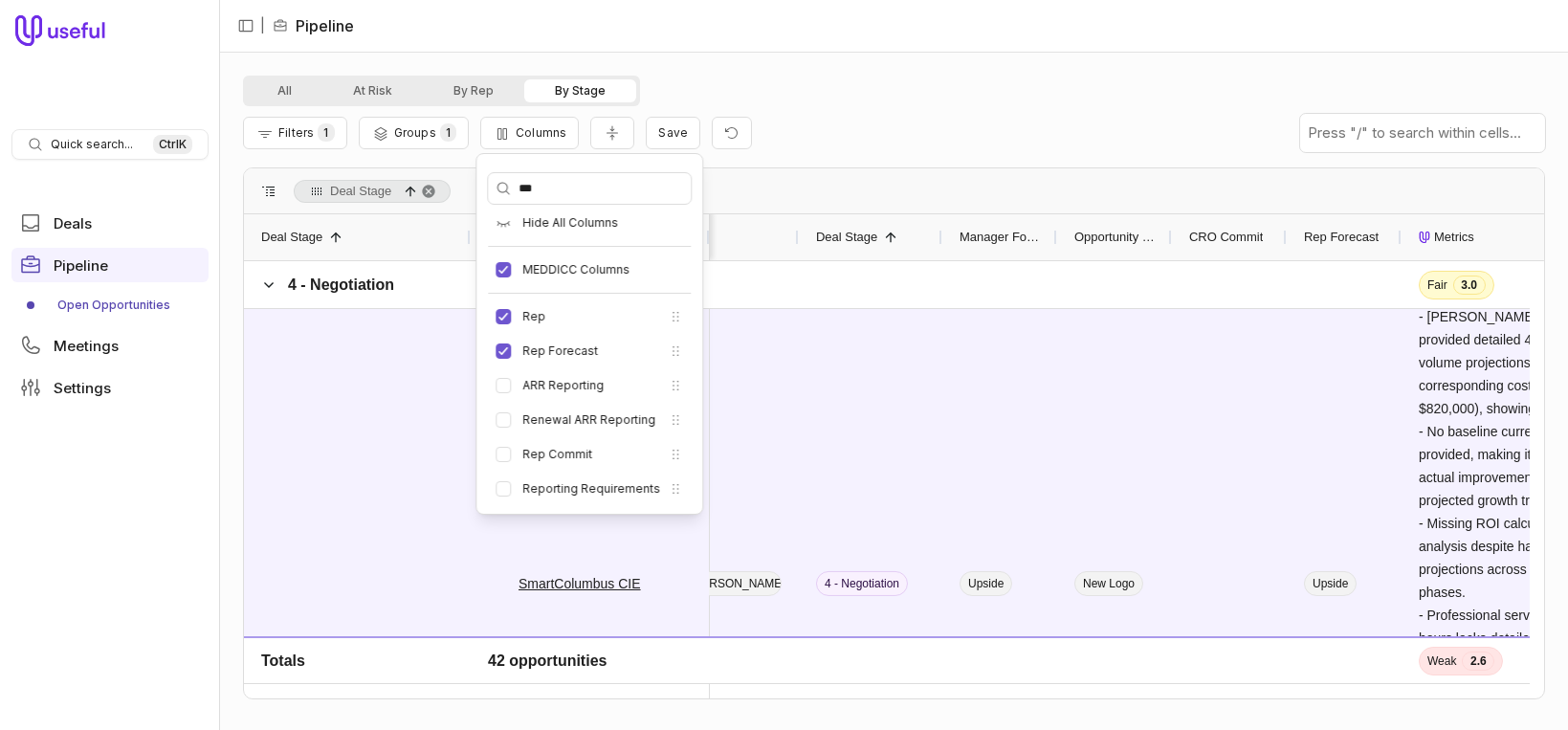
click at [936, 154] on div "Filters 1 Groups 1 Columns Save" at bounding box center [894, 133] width 1302 height 54
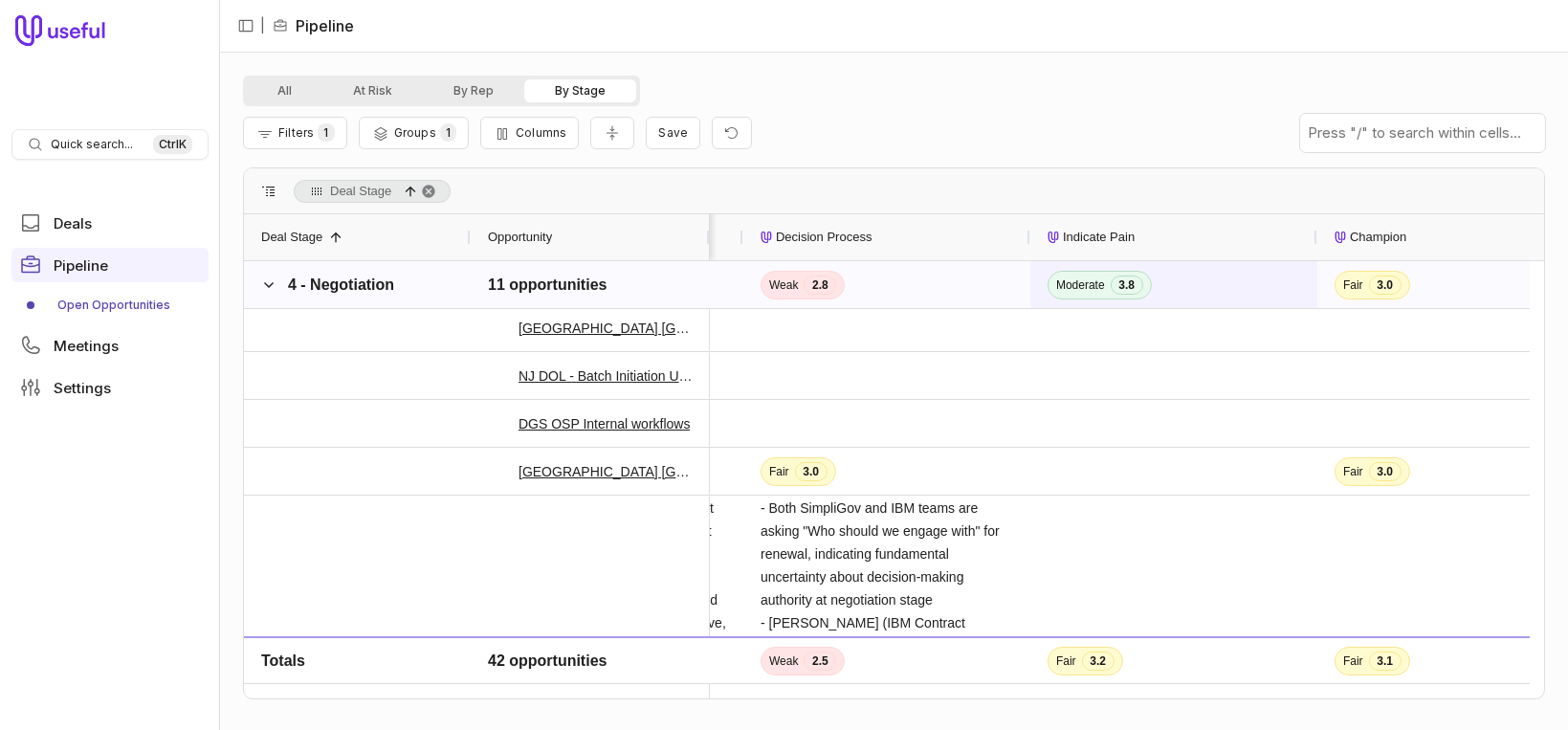
click at [1087, 281] on span "Moderate" at bounding box center [1081, 285] width 49 height 15
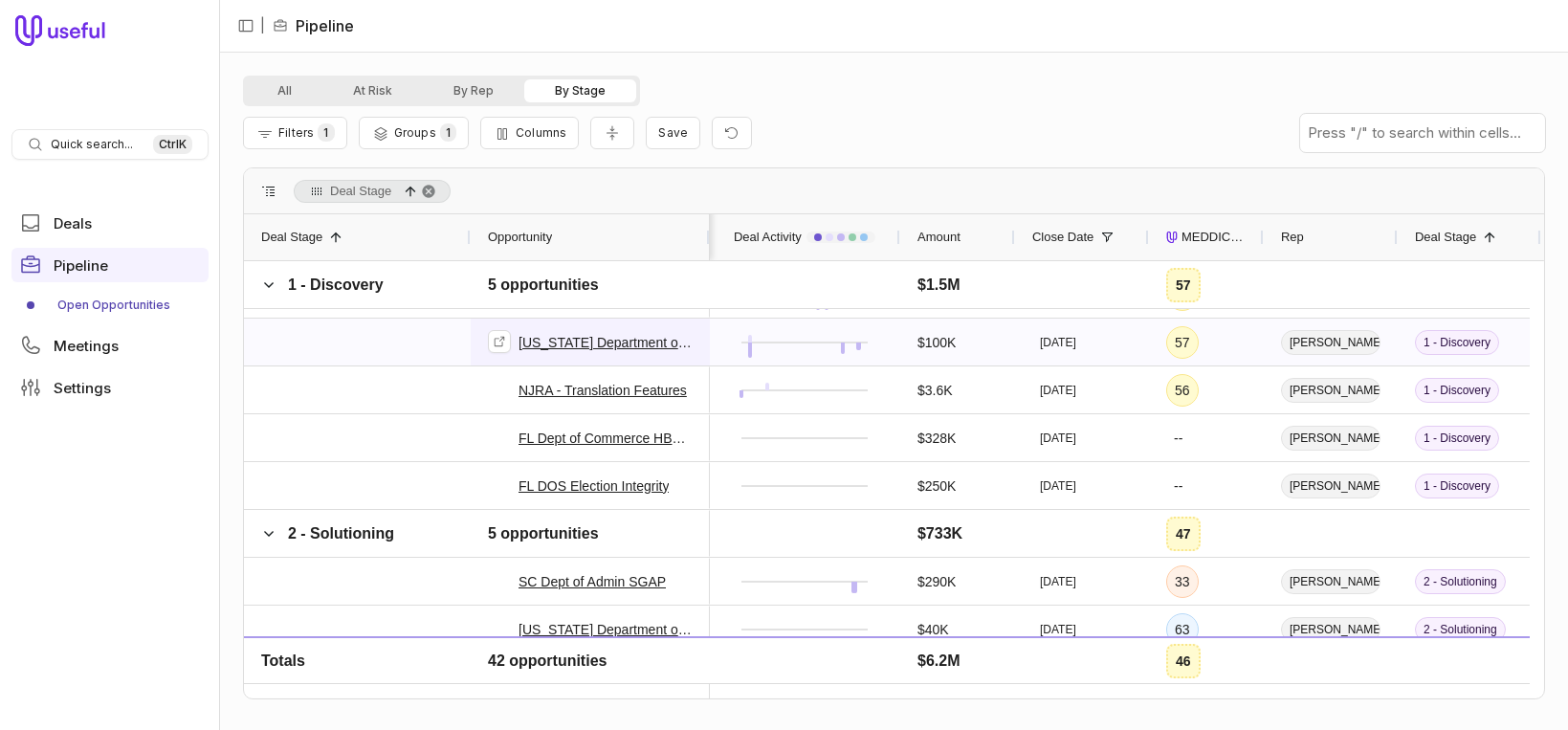
click at [568, 345] on link "Alabama Department of Mental Health - Y2 Upsell" at bounding box center [606, 342] width 175 height 23
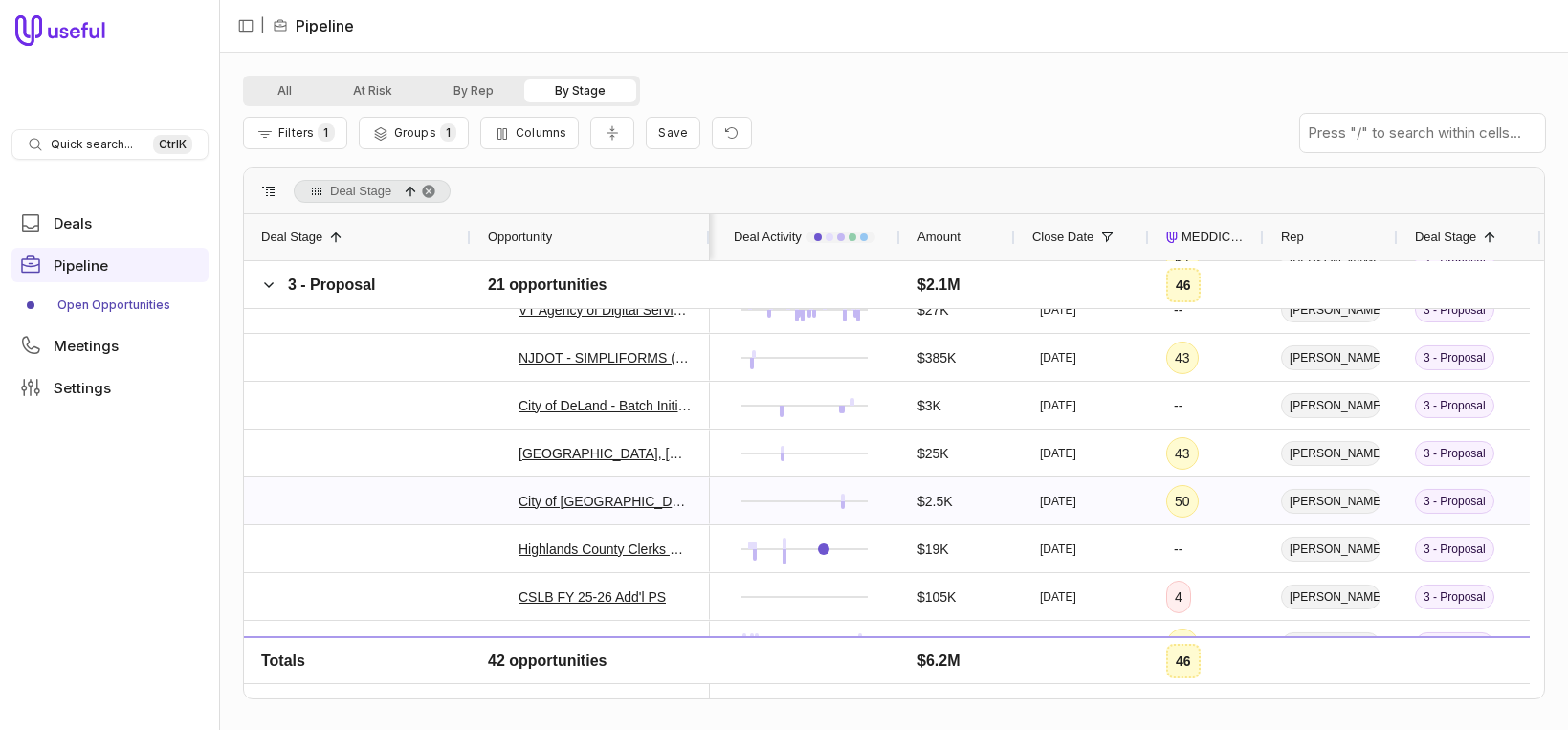
scroll to position [1441, 0]
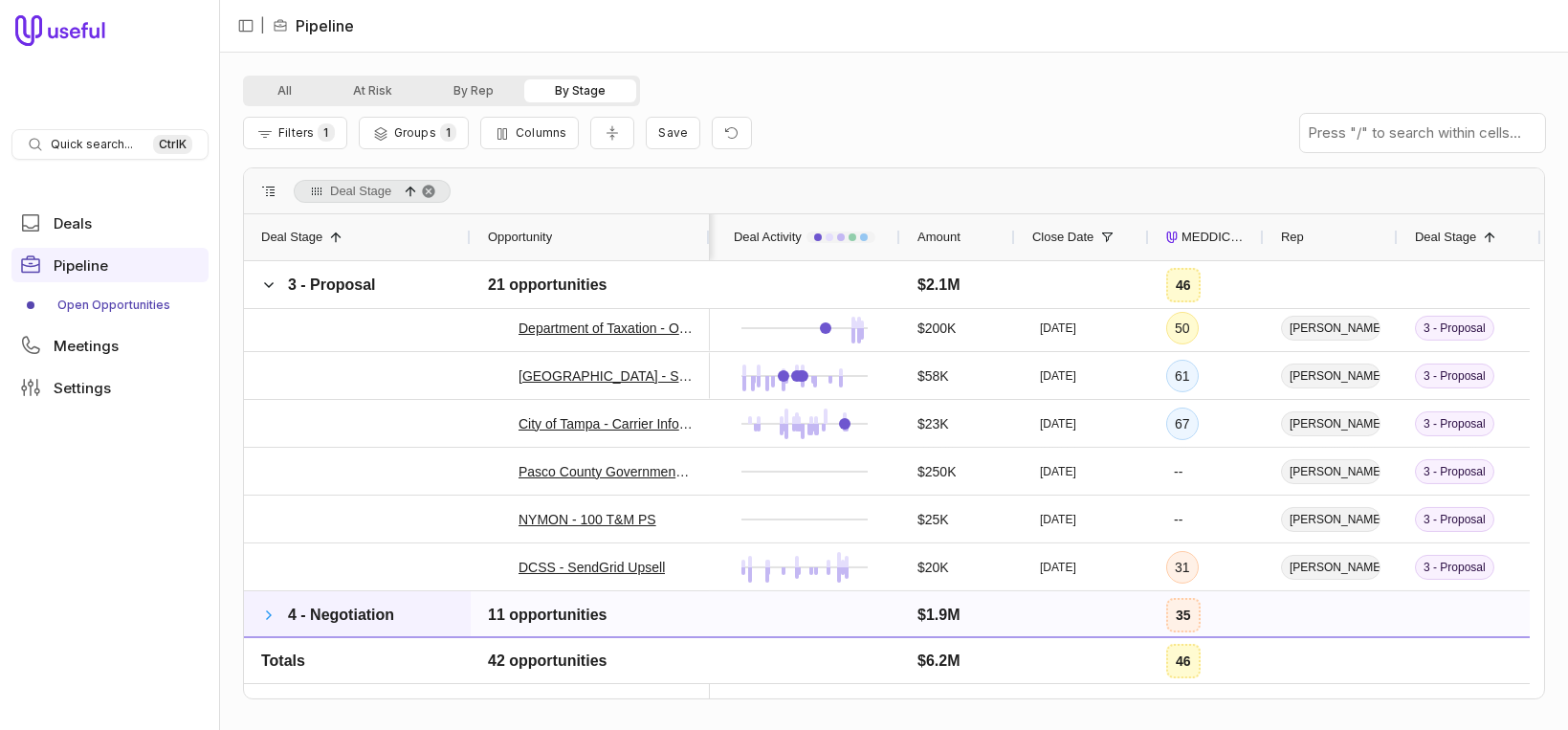
click at [268, 615] on span at bounding box center [268, 614] width 15 height 15
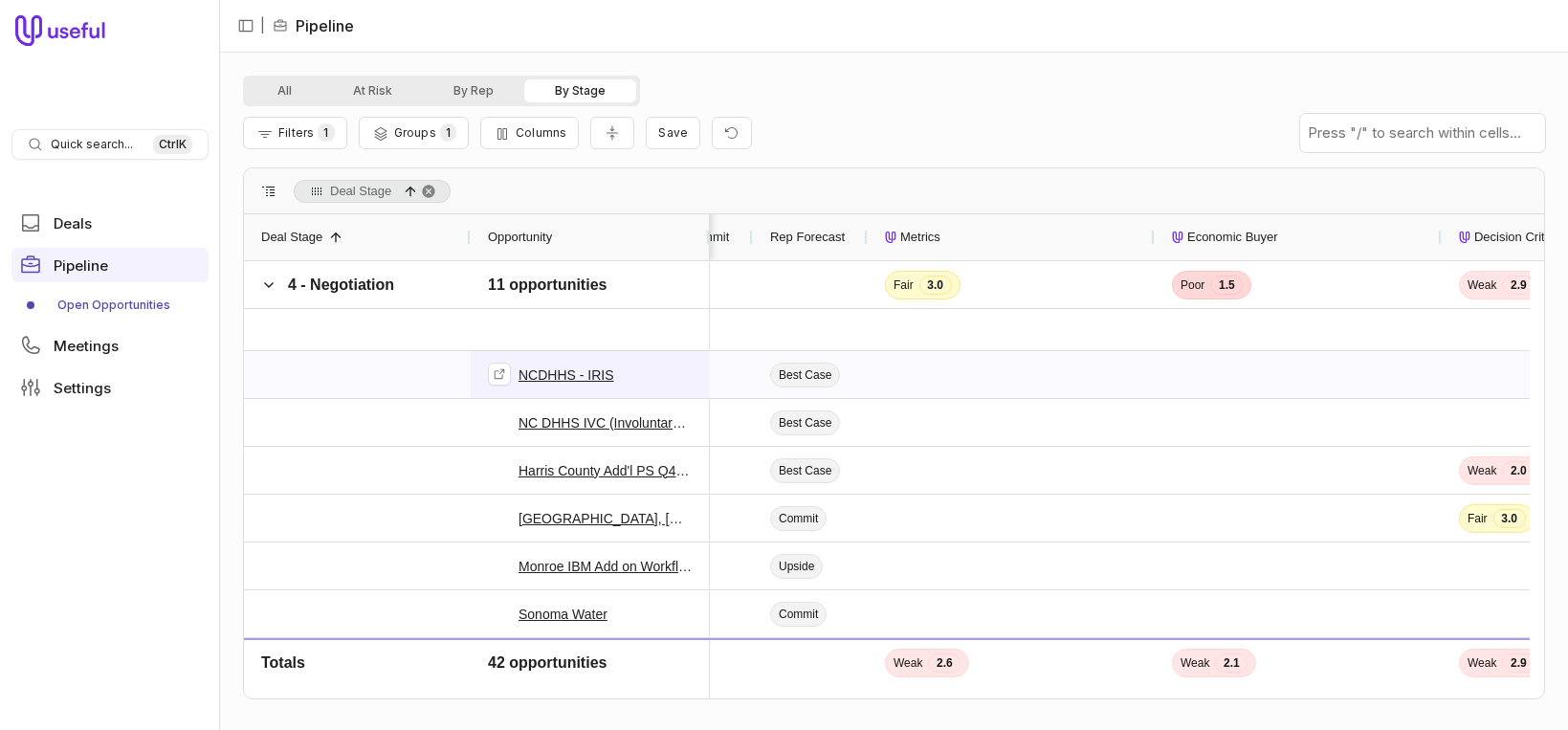
click at [591, 372] on link "NCDHHS - IRIS" at bounding box center [567, 374] width 95 height 23
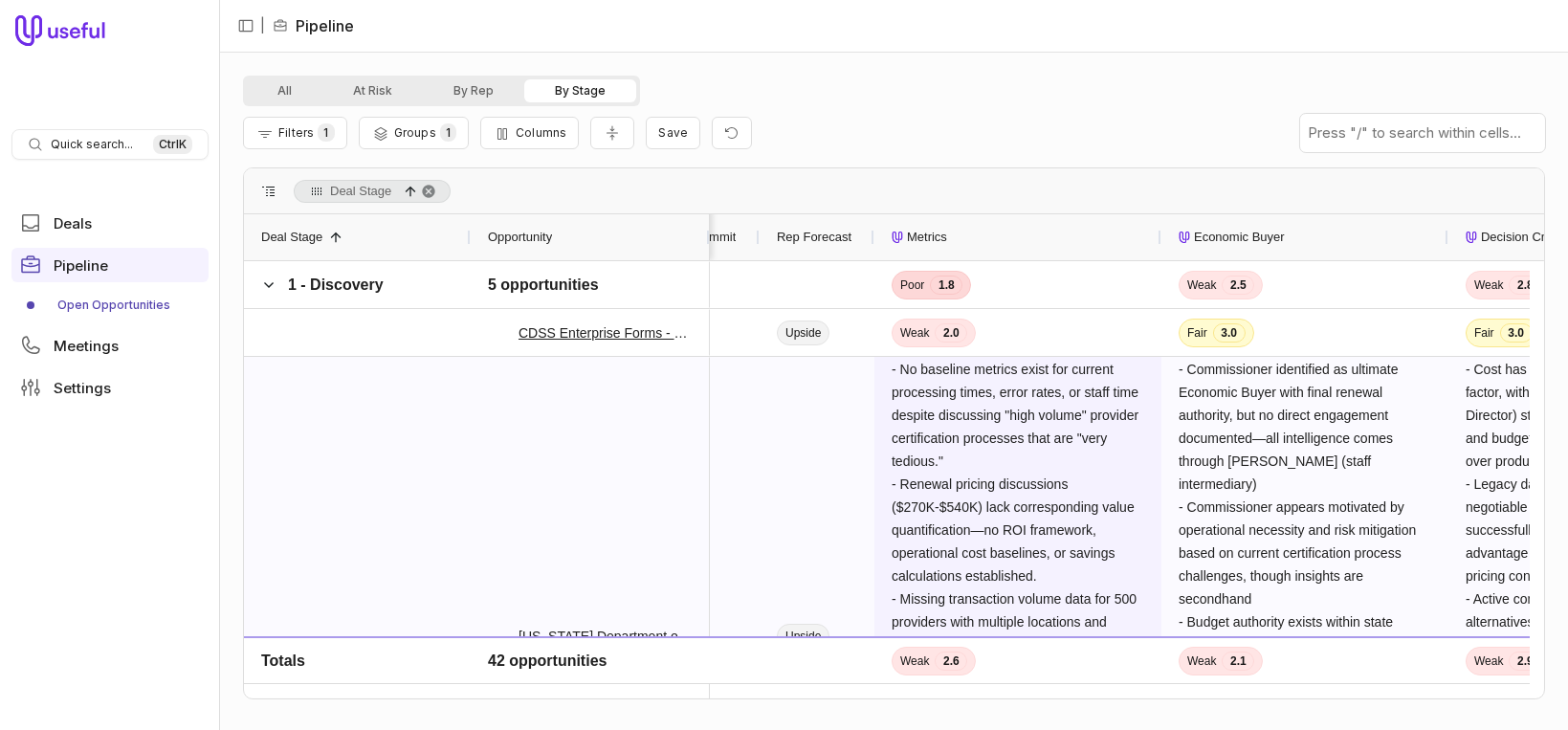
scroll to position [0, 1127]
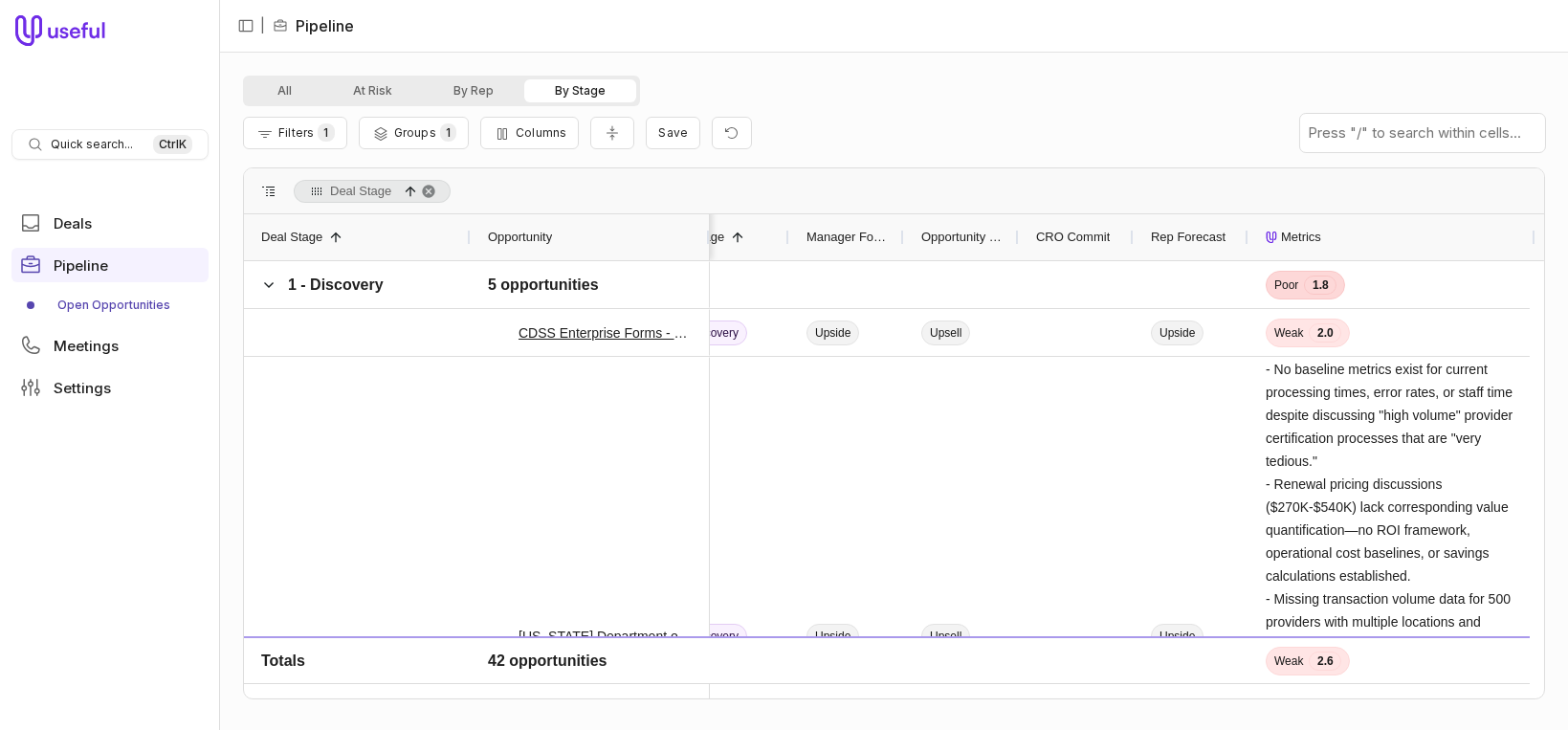
drag, startPoint x: 1182, startPoint y: 224, endPoint x: 937, endPoint y: 230, distance: 245.1
click at [521, 125] on span "Columns" at bounding box center [541, 132] width 51 height 14
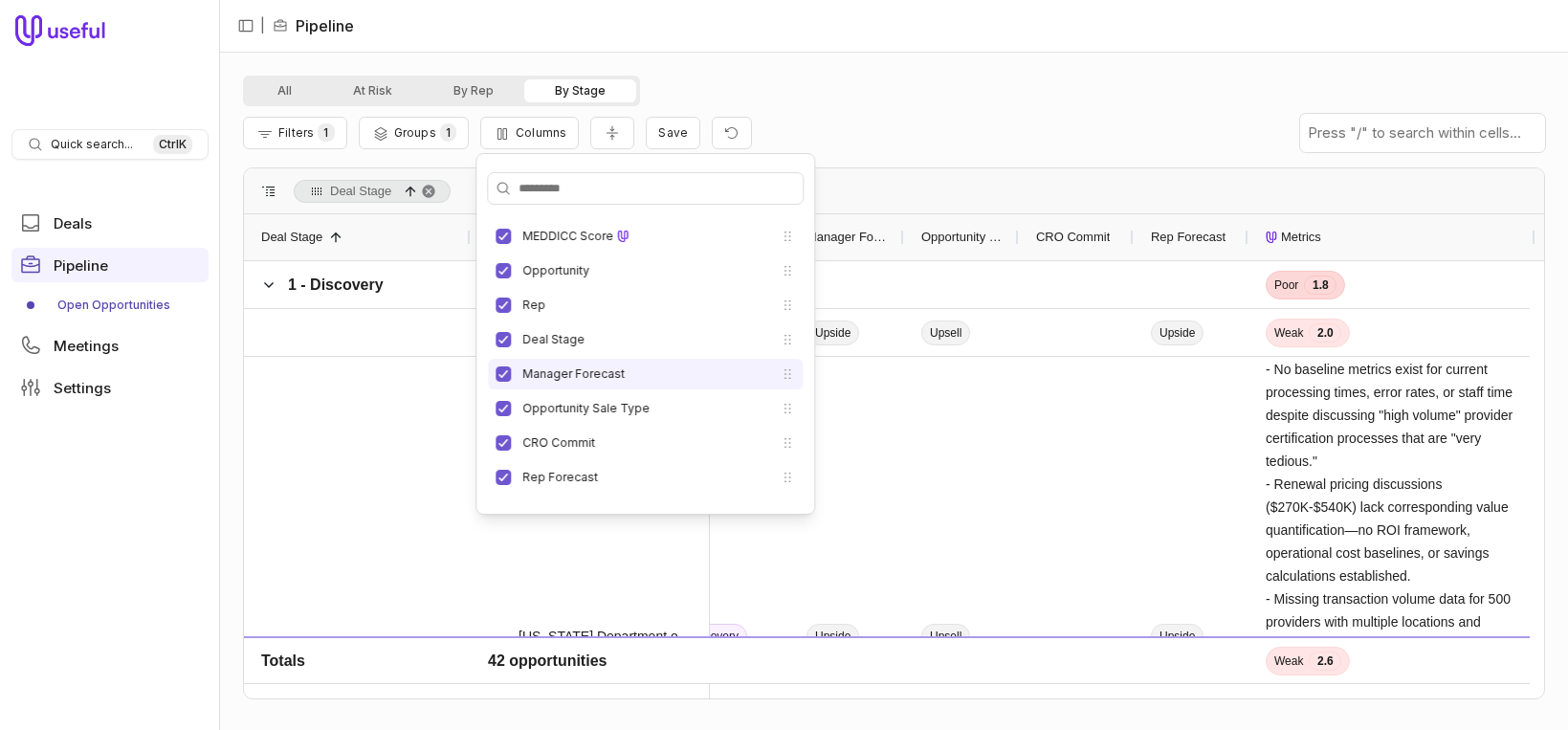
drag, startPoint x: 782, startPoint y: 479, endPoint x: 773, endPoint y: 360, distance: 119.3
drag, startPoint x: 773, startPoint y: 360, endPoint x: 776, endPoint y: 480, distance: 120.0
click at [780, 480] on icon at bounding box center [787, 476] width 15 height 15
drag, startPoint x: 778, startPoint y: 475, endPoint x: 768, endPoint y: 367, distance: 108.5
click at [768, 367] on li "Rep Forecast" at bounding box center [645, 368] width 315 height 31
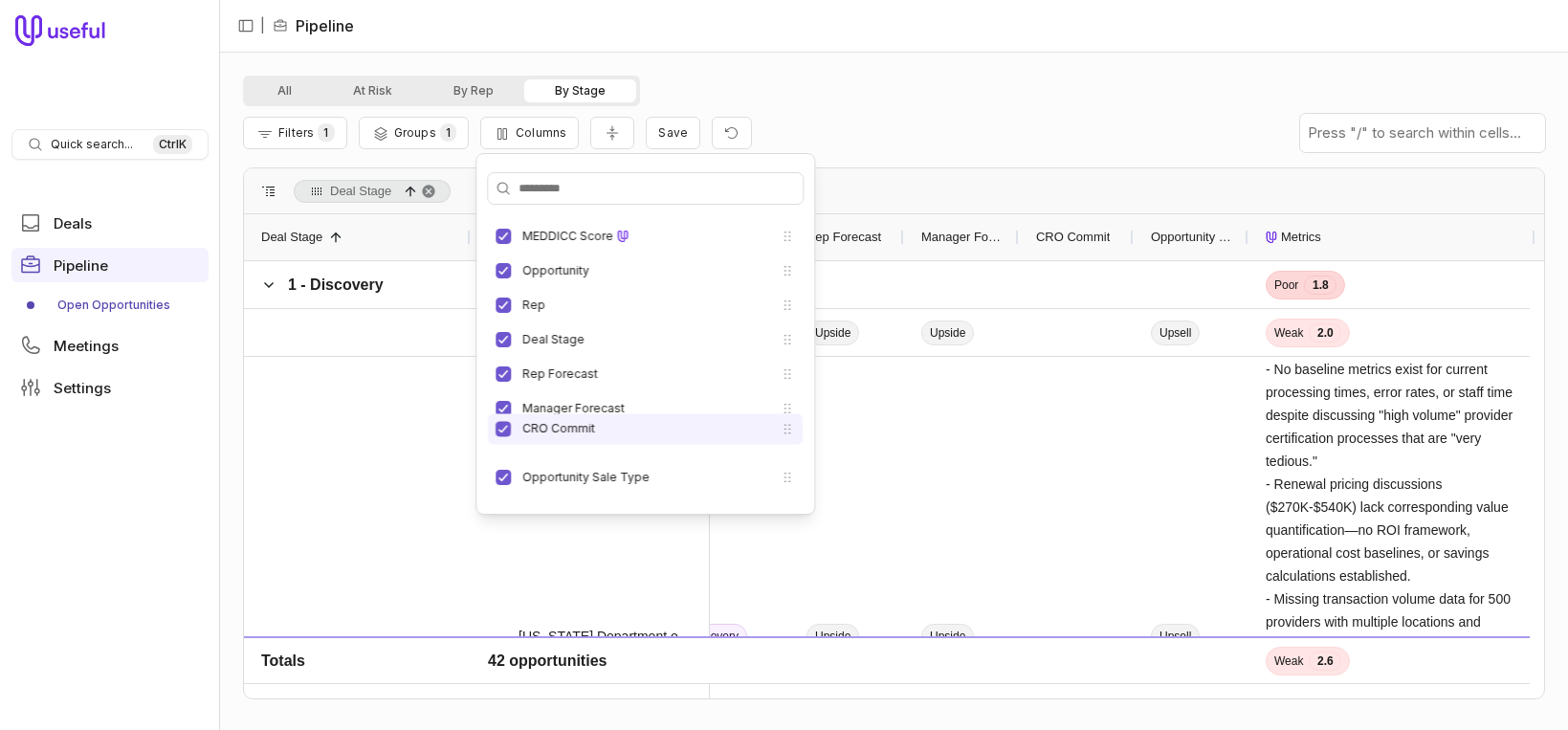
drag, startPoint x: 779, startPoint y: 478, endPoint x: 777, endPoint y: 429, distance: 49.0
click at [780, 429] on icon at bounding box center [787, 427] width 15 height 15
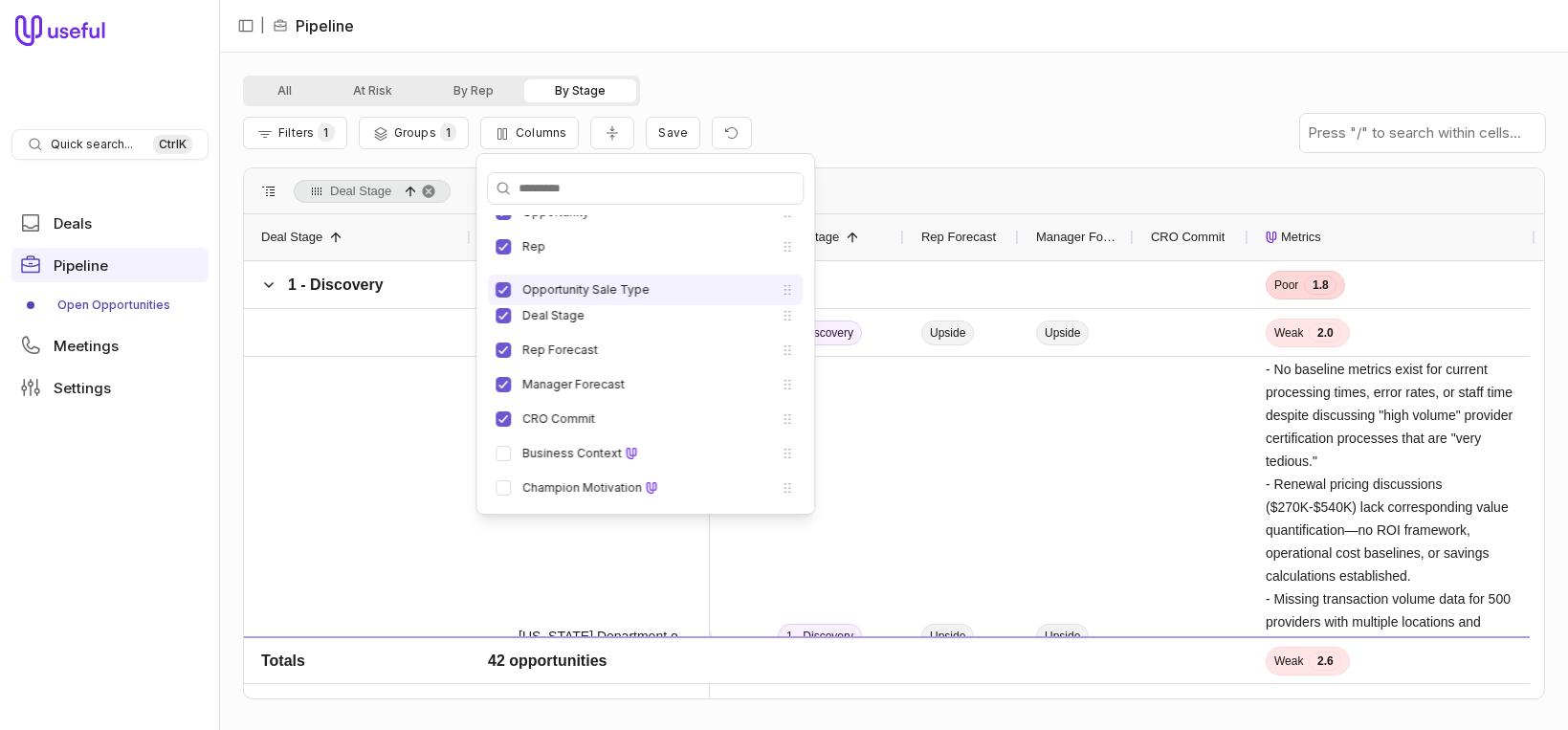
drag, startPoint x: 780, startPoint y: 421, endPoint x: 771, endPoint y: 291, distance: 130.3
click at [780, 291] on icon at bounding box center [787, 289] width 15 height 15
click at [877, 98] on div "All At Risk By Rep By Stage" at bounding box center [894, 90] width 1302 height 31
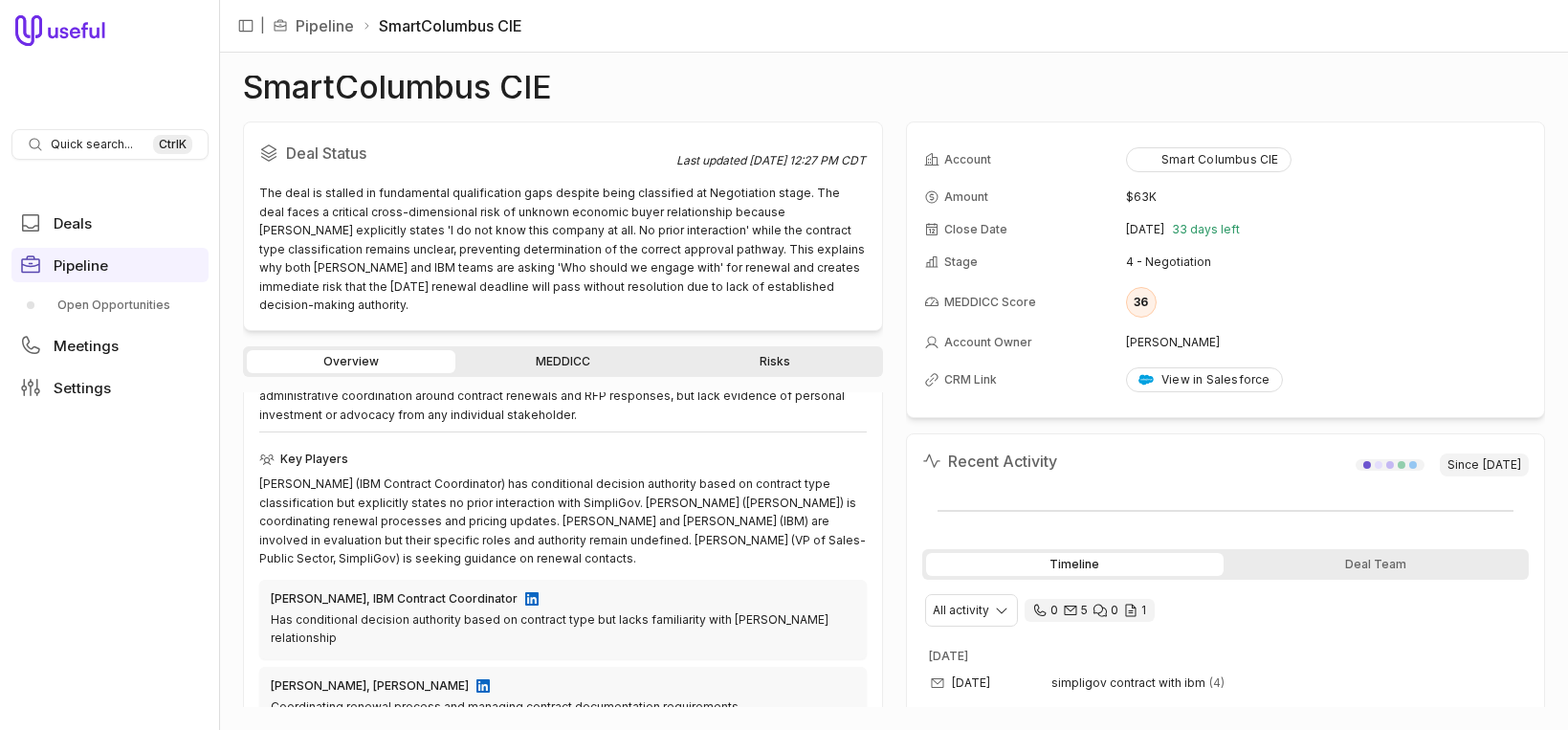
scroll to position [484, 0]
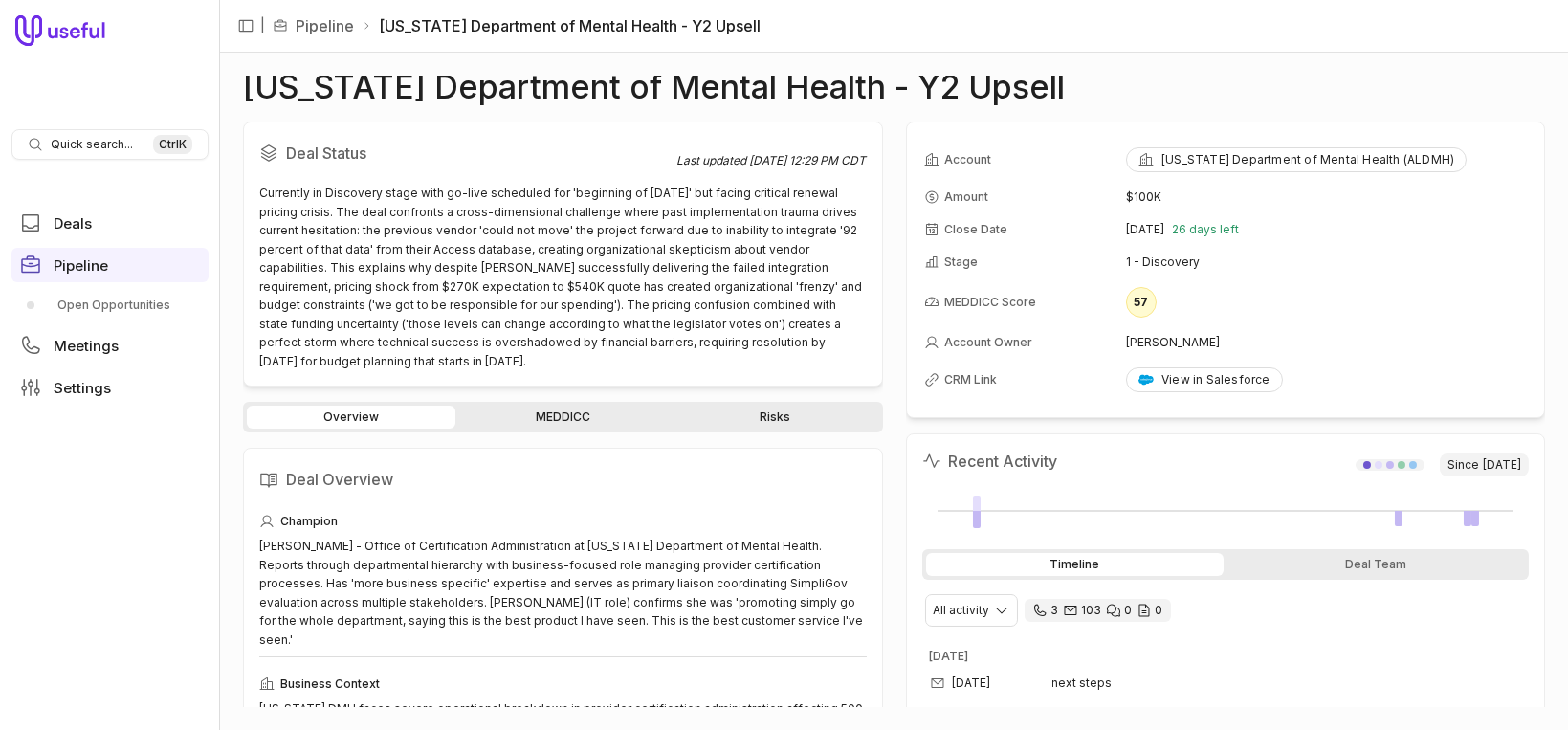
click at [600, 407] on link "MEDDICC" at bounding box center [564, 417] width 208 height 23
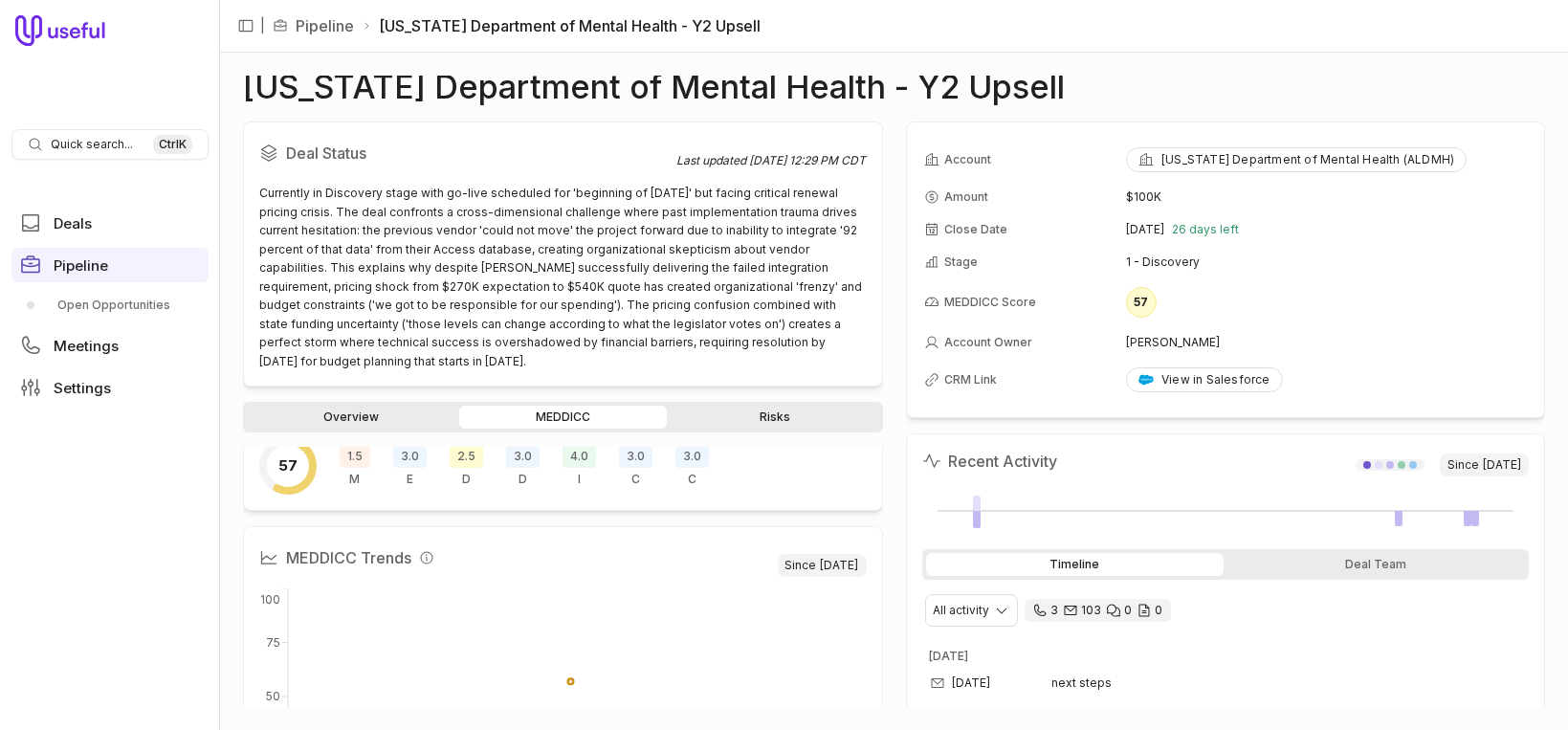
scroll to position [44, 0]
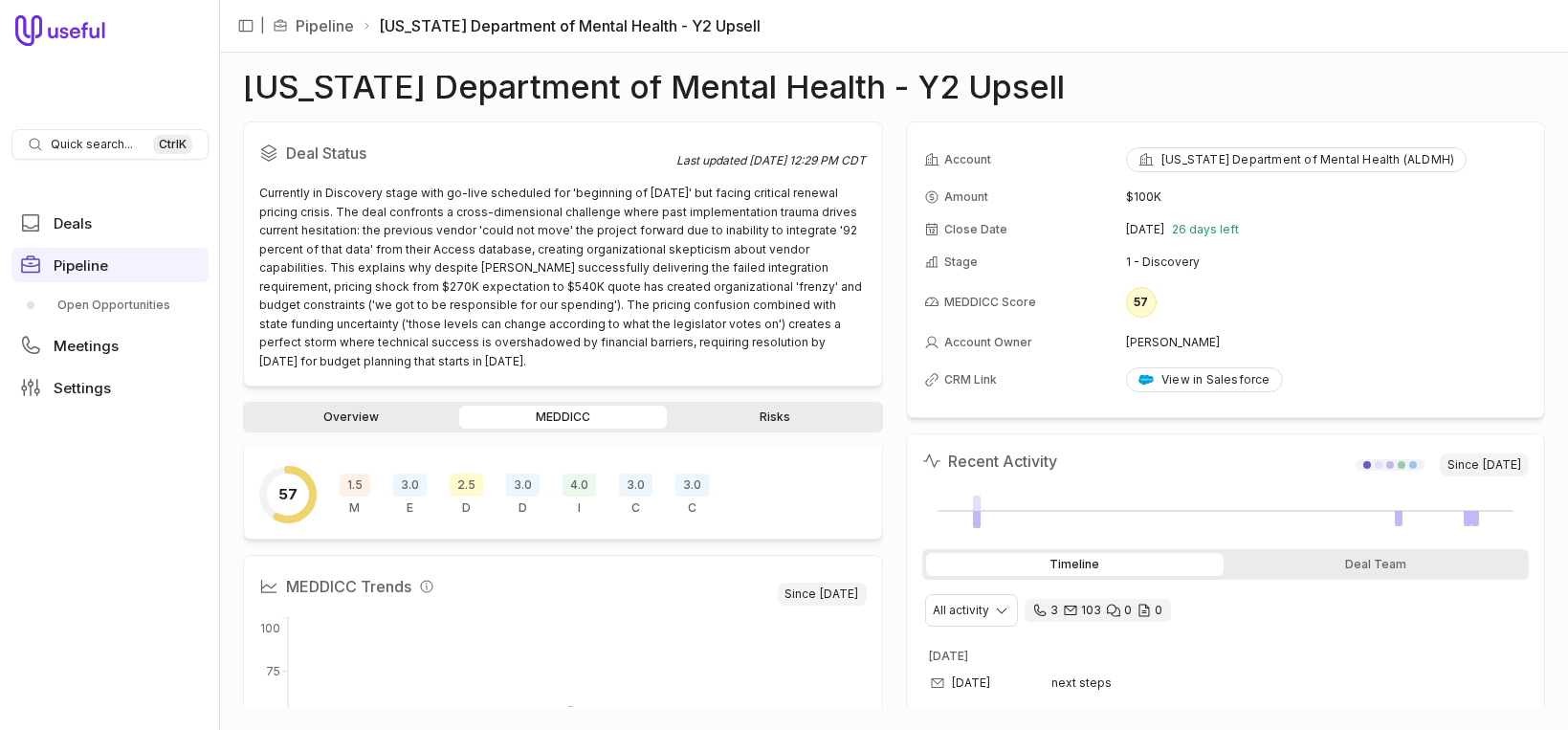
click at [353, 477] on span "1.5" at bounding box center [354, 484] width 31 height 23
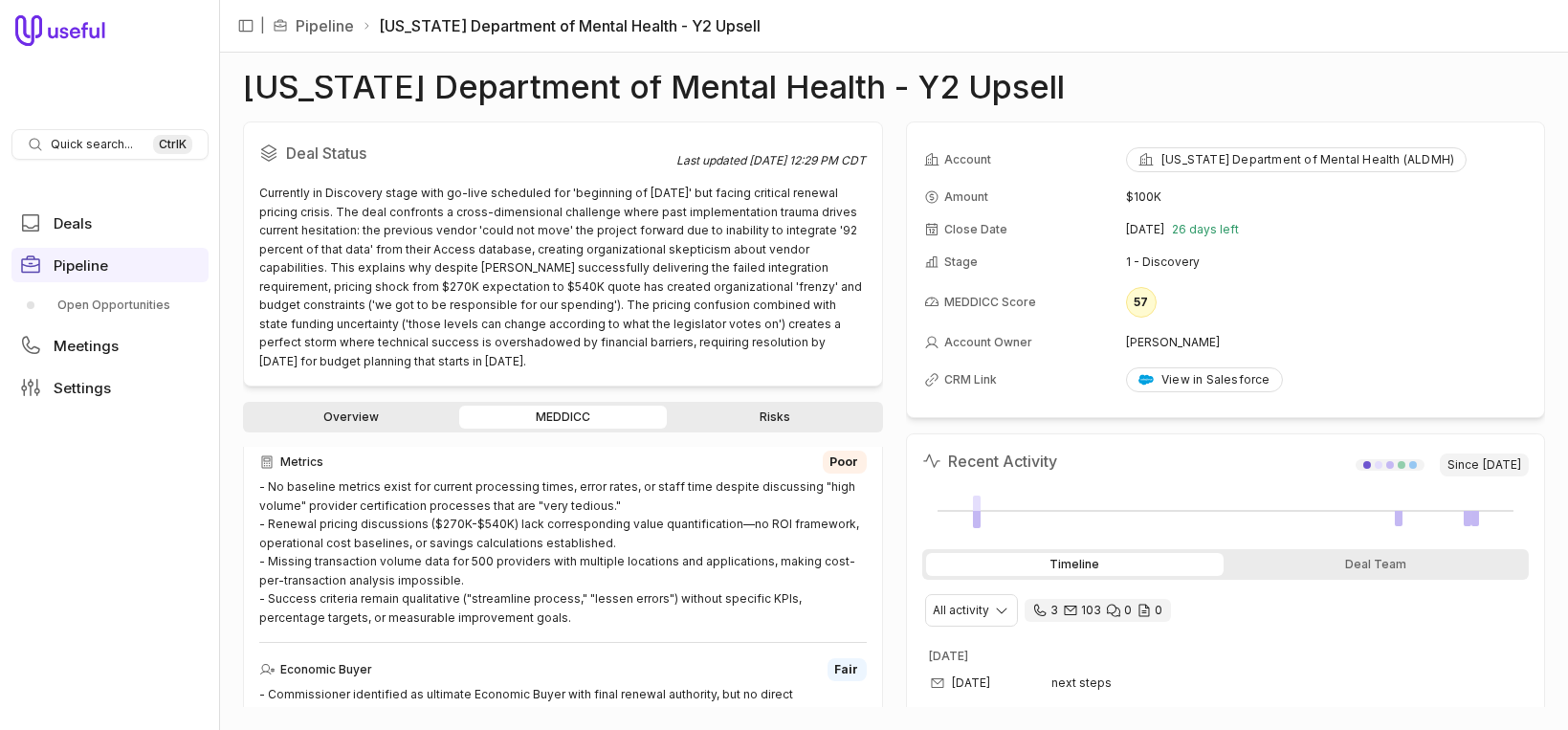
scroll to position [549, 0]
click at [831, 453] on span "Poor" at bounding box center [845, 460] width 29 height 15
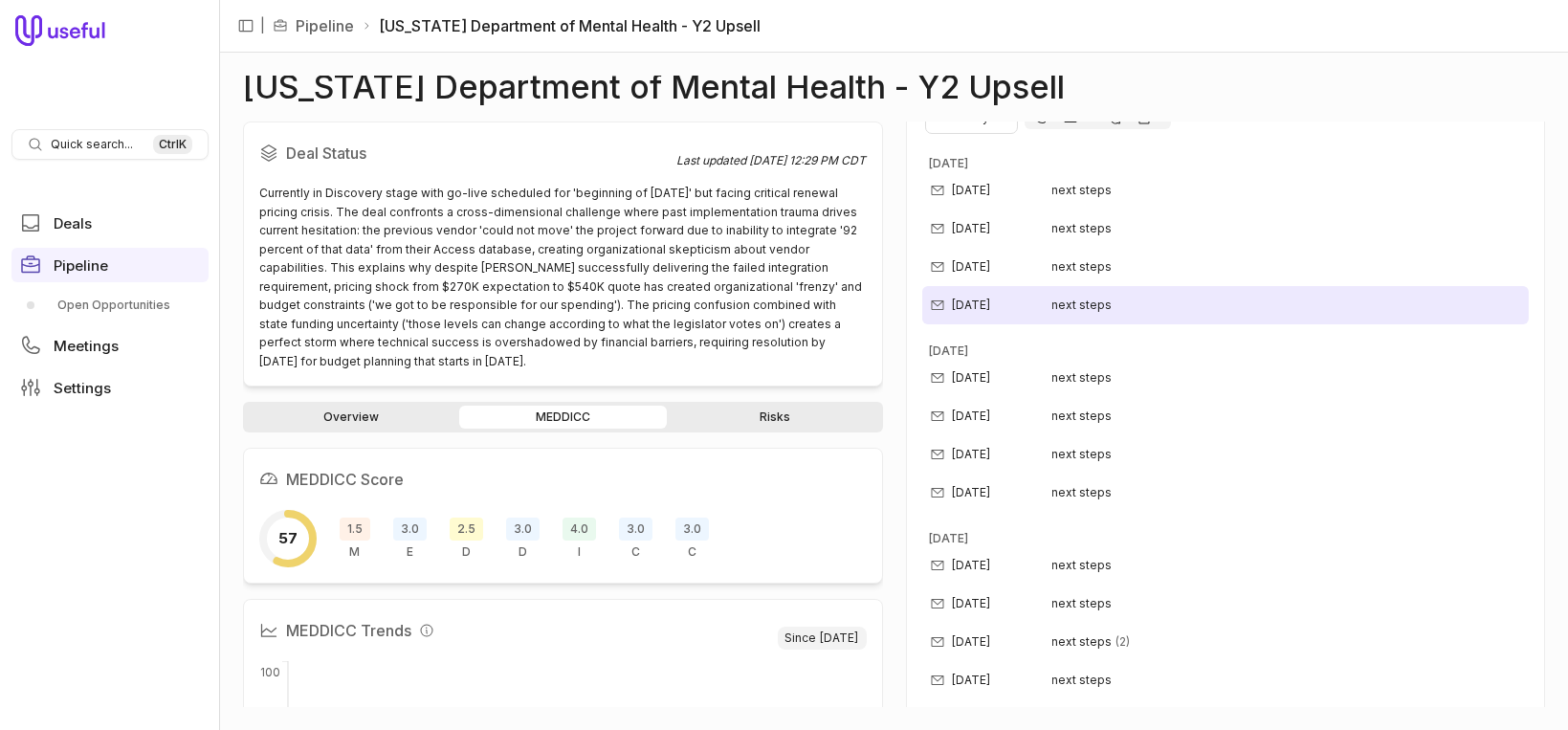
scroll to position [260, 0]
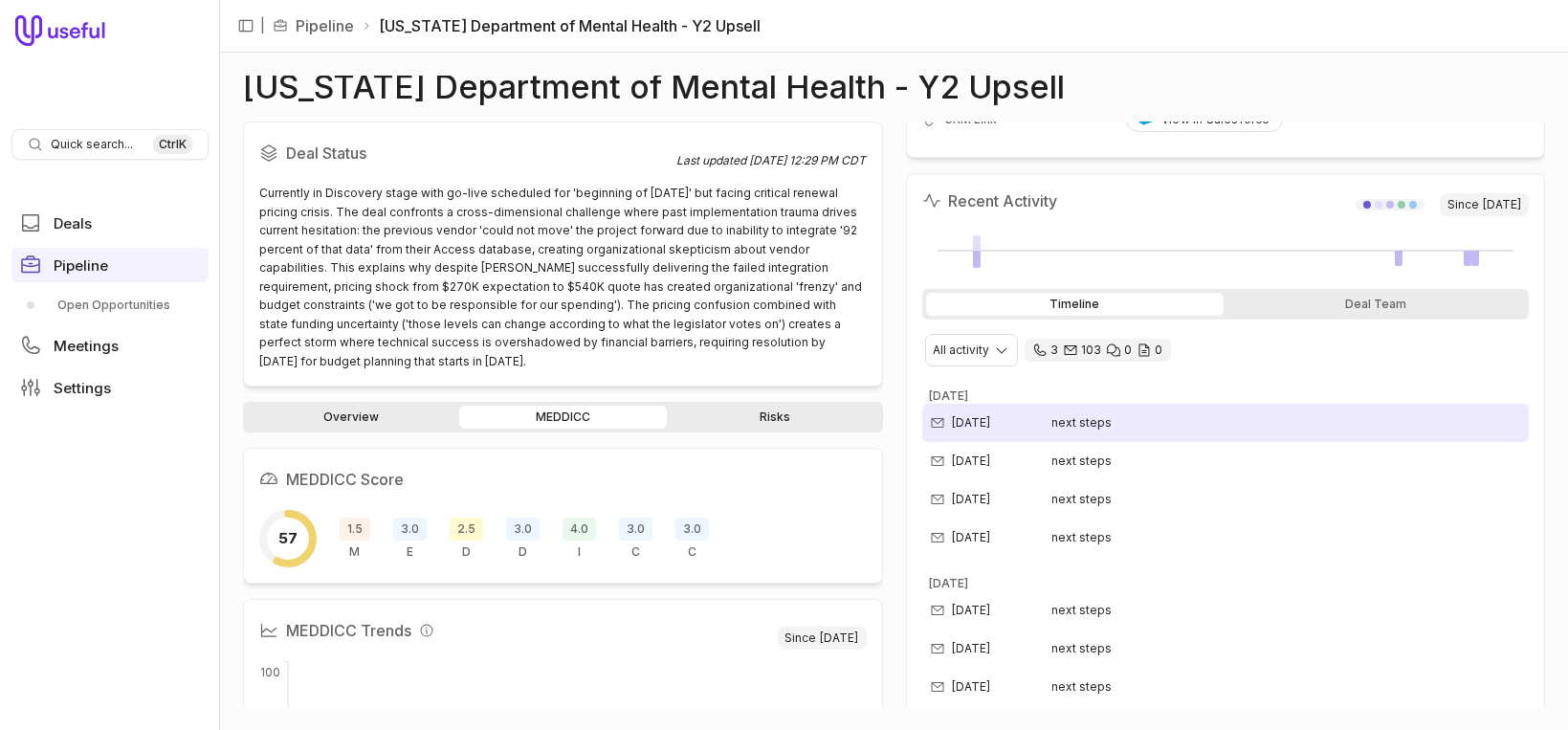
click at [1095, 421] on span "next steps" at bounding box center [1083, 423] width 61 height 15
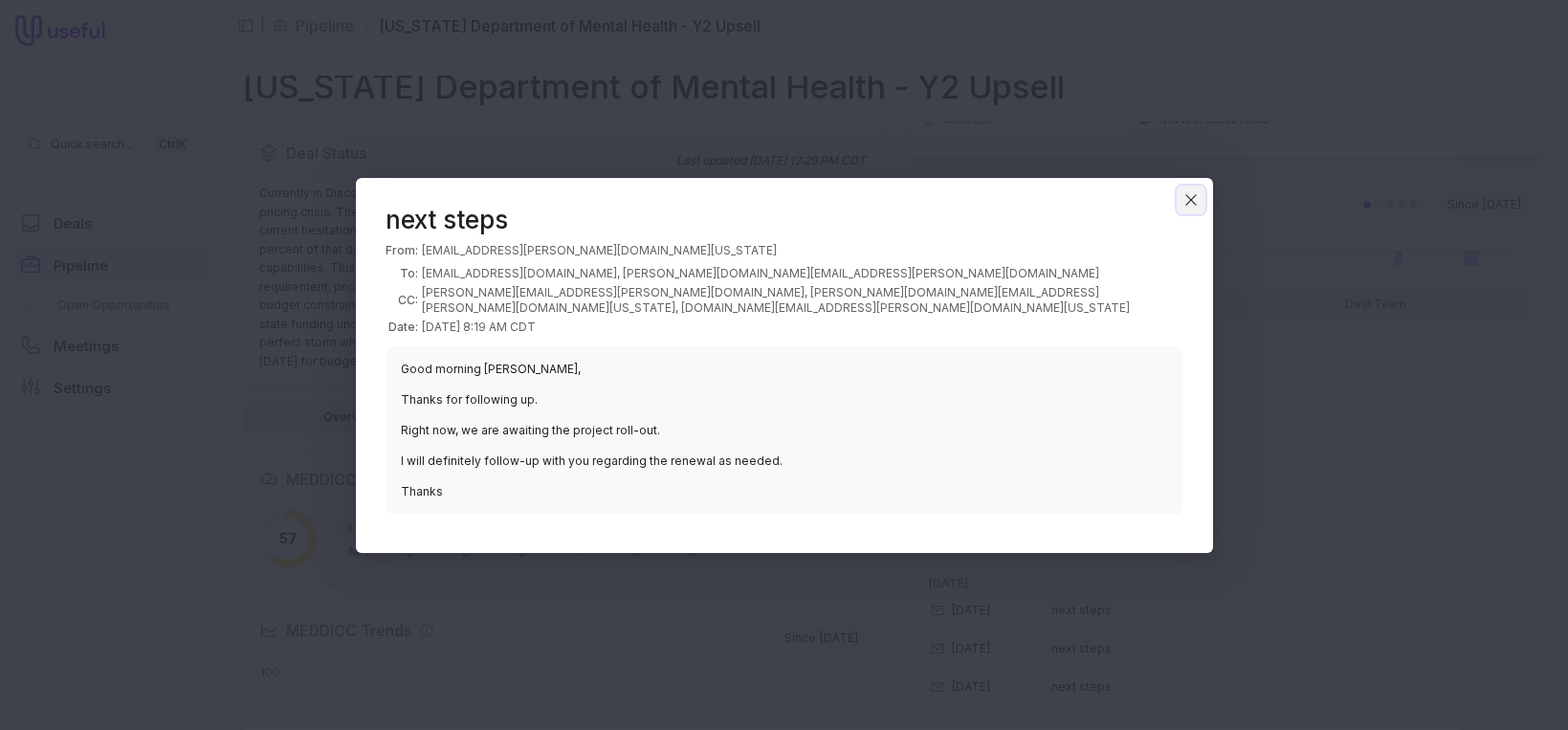
click at [1191, 205] on icon "Close" at bounding box center [1191, 199] width 17 height 17
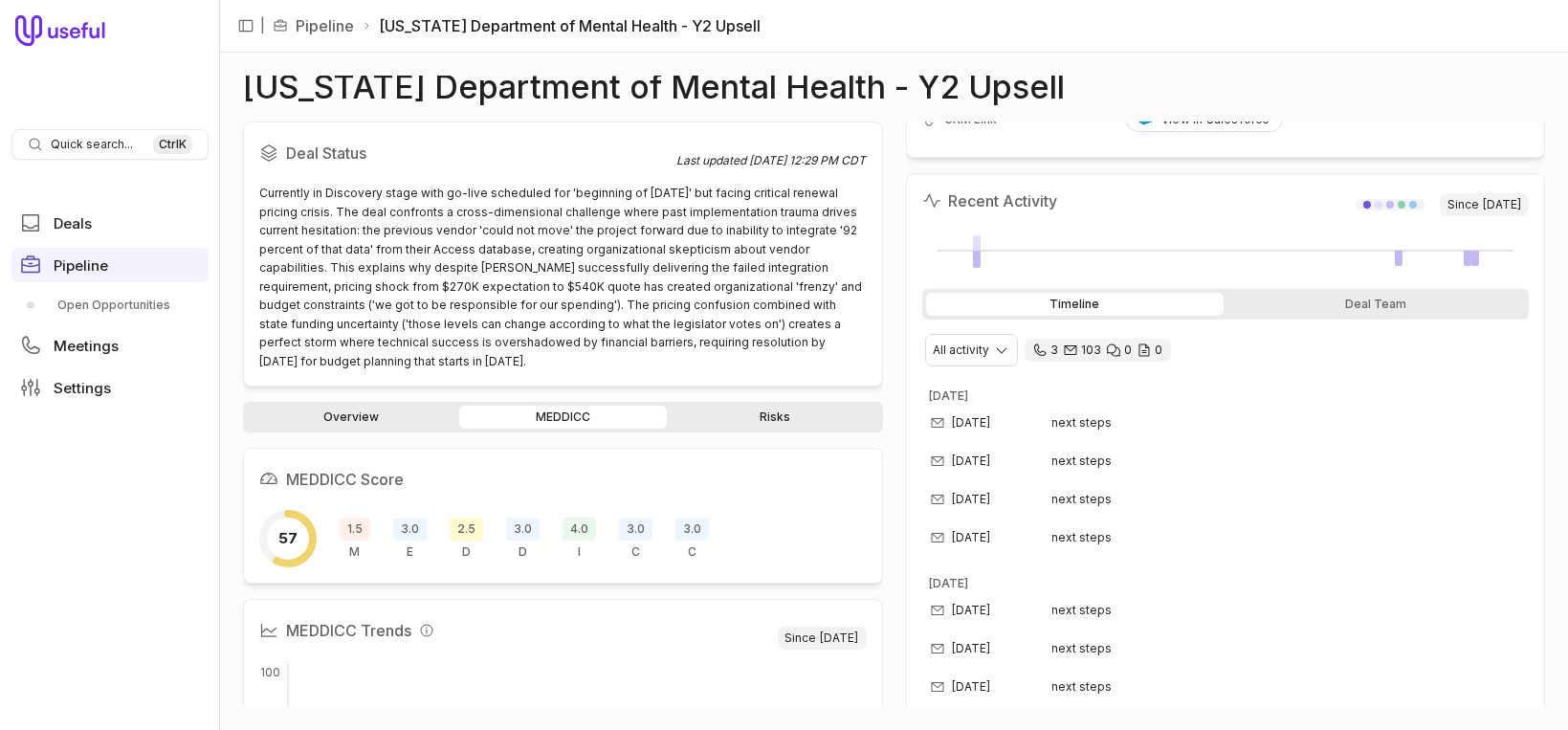
click at [765, 407] on link "Risks" at bounding box center [775, 417] width 208 height 23
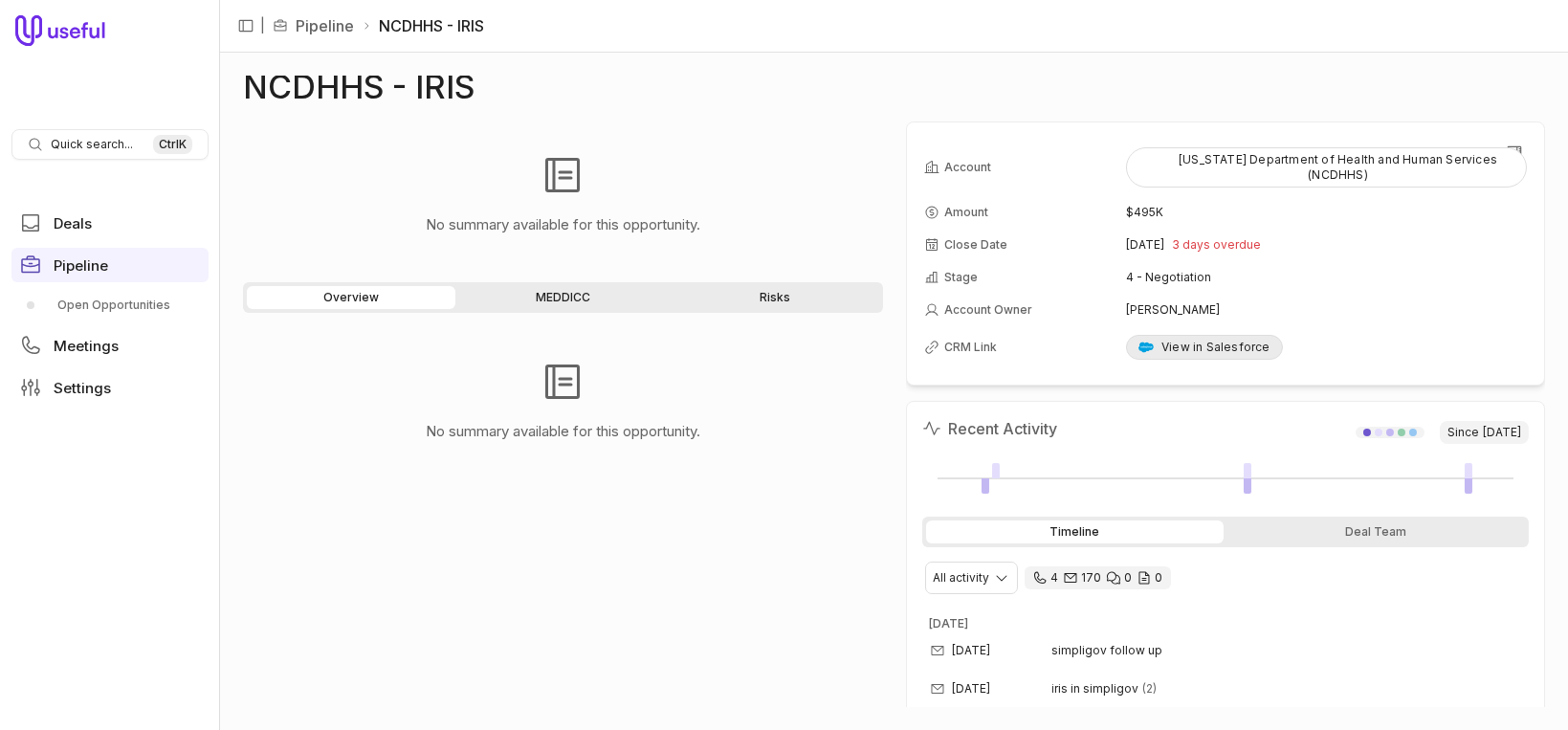
click at [1184, 346] on div "View in Salesforce" at bounding box center [1205, 346] width 132 height 15
